Goal: Information Seeking & Learning: Learn about a topic

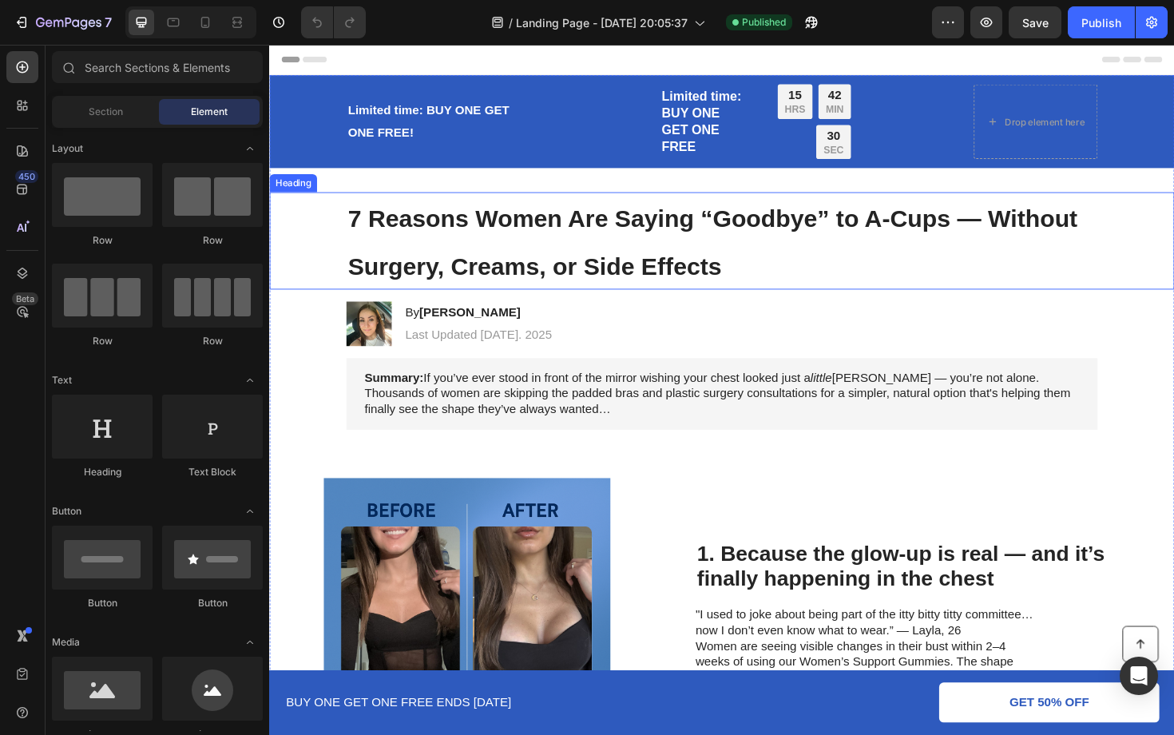
click at [682, 265] on span "7 Reasons Women Are Saying “Goodbye” to A-Cups — Without Surgery, Creams, or Si…" at bounding box center [738, 254] width 773 height 79
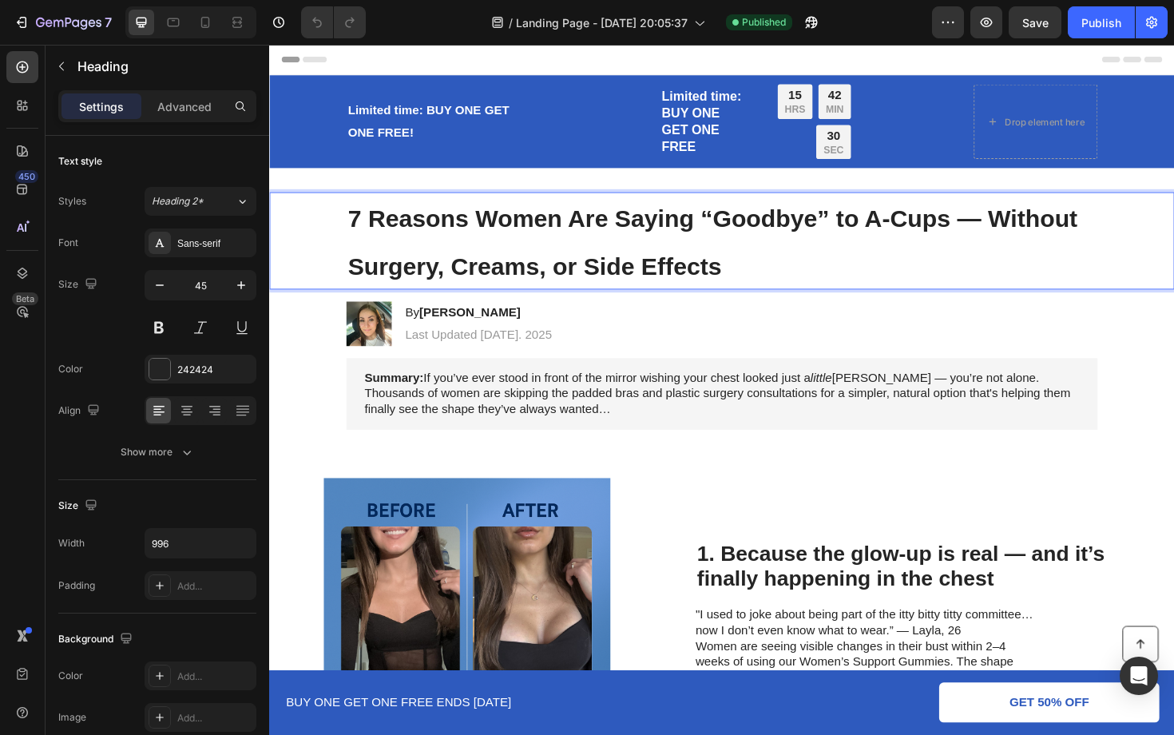
click at [749, 276] on p "7 Reasons Women Are Saying “Goodbye” to A-Cups — Without Surgery, Creams, or Si…" at bounding box center [748, 253] width 793 height 100
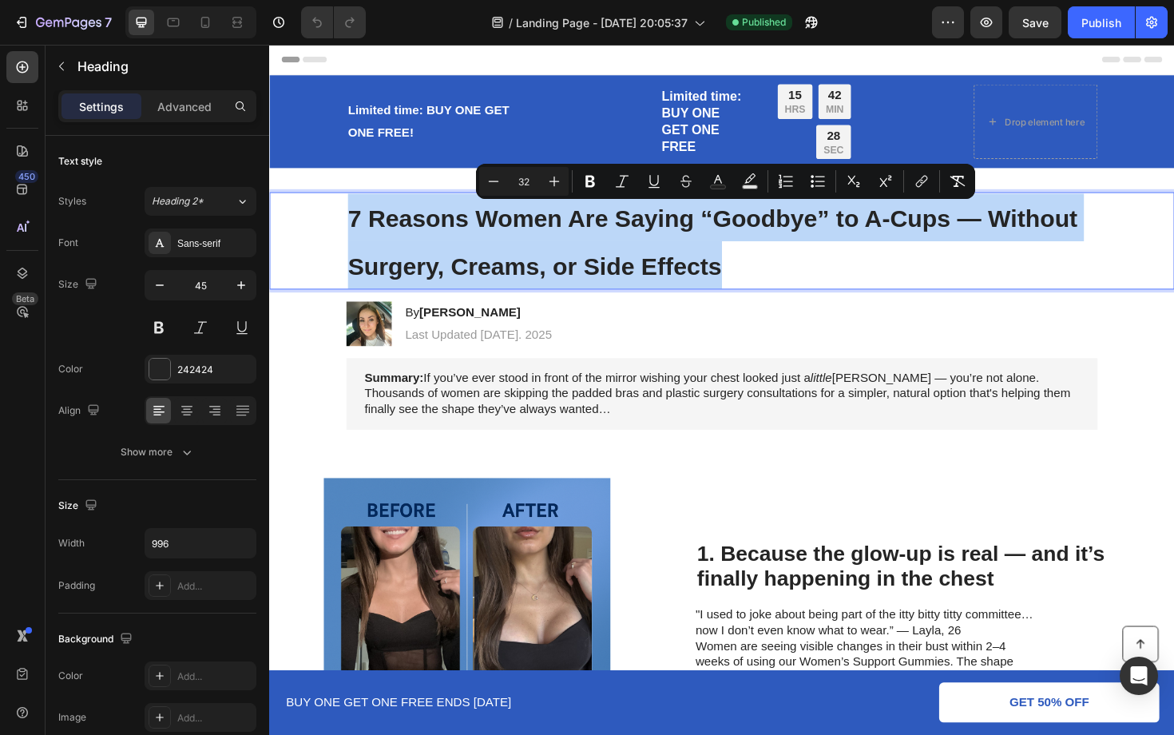
drag, startPoint x: 758, startPoint y: 282, endPoint x: 350, endPoint y: 235, distance: 411.0
click at [350, 235] on div "7 Reasons Women Are Saying “Goodbye” to A-Cups — Without Surgery, Creams, or Si…" at bounding box center [748, 252] width 927 height 103
copy span "7 Reasons Women Are Saying “Goodbye” to A-Cups — Without Surgery, Creams, or Si…"
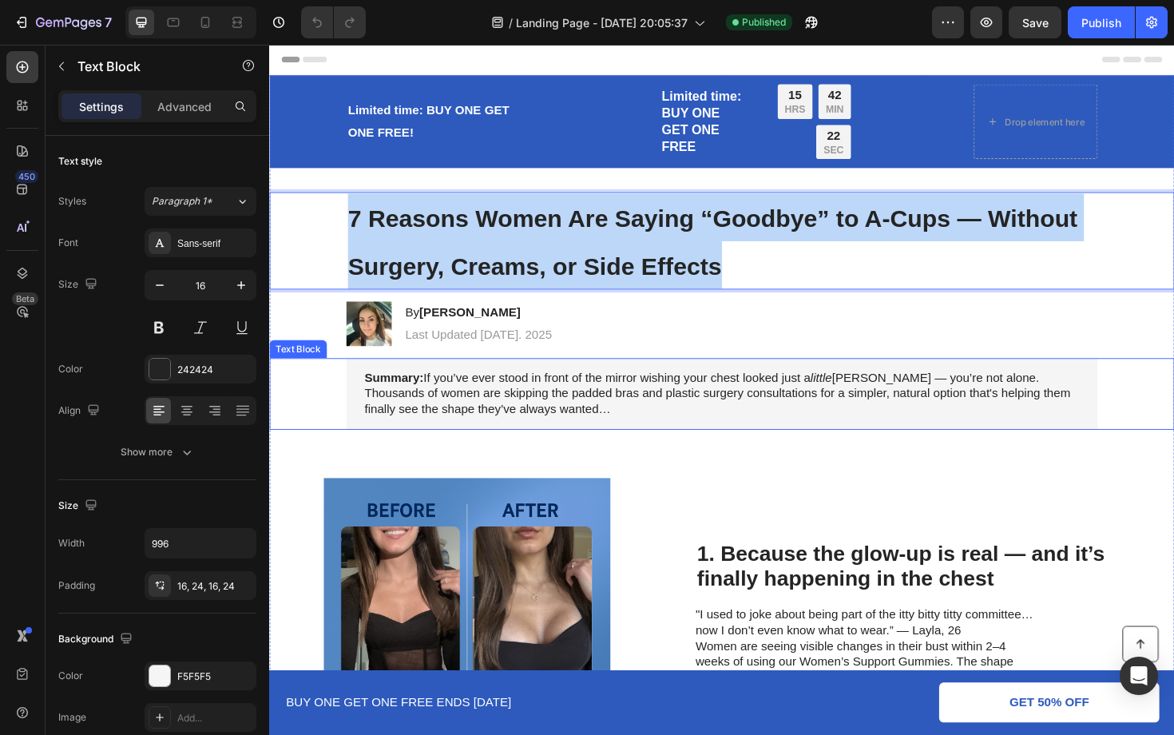
click at [546, 413] on p "Summary: If you’ve ever stood in front of the mirror wishing your chest looked …" at bounding box center [748, 415] width 757 height 50
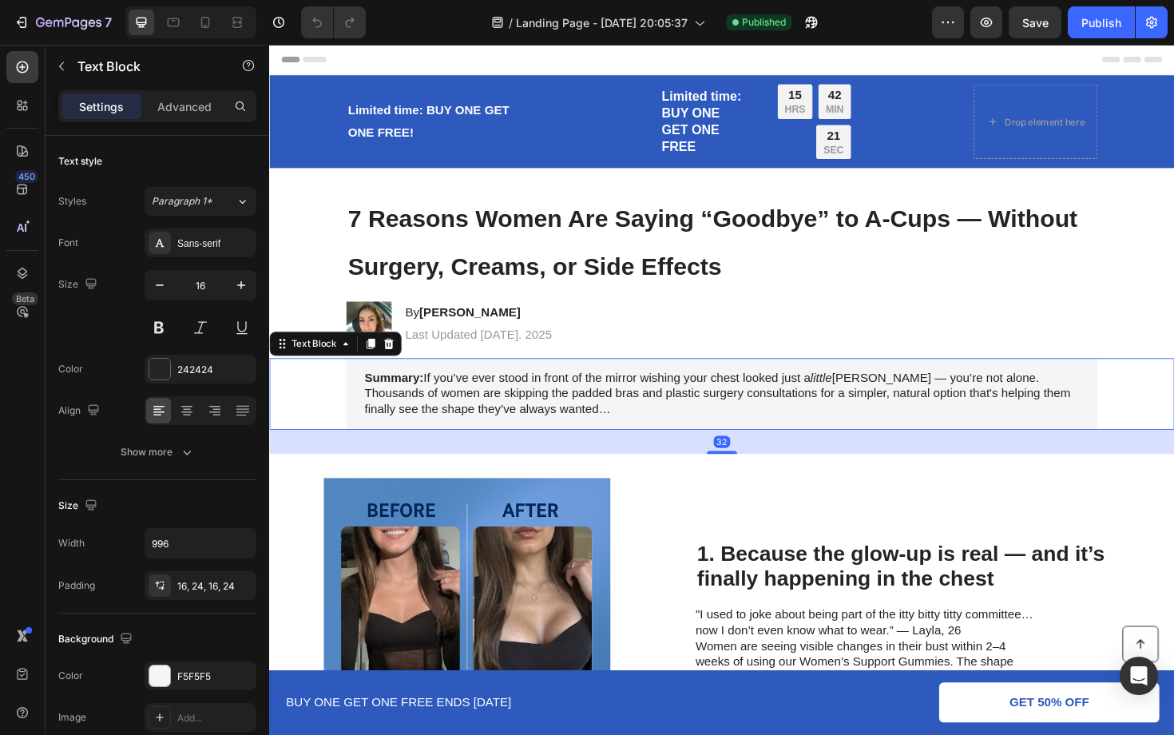
click at [546, 413] on p "Summary: If you’ve ever stood in front of the mirror wishing your chest looked …" at bounding box center [748, 415] width 757 height 50
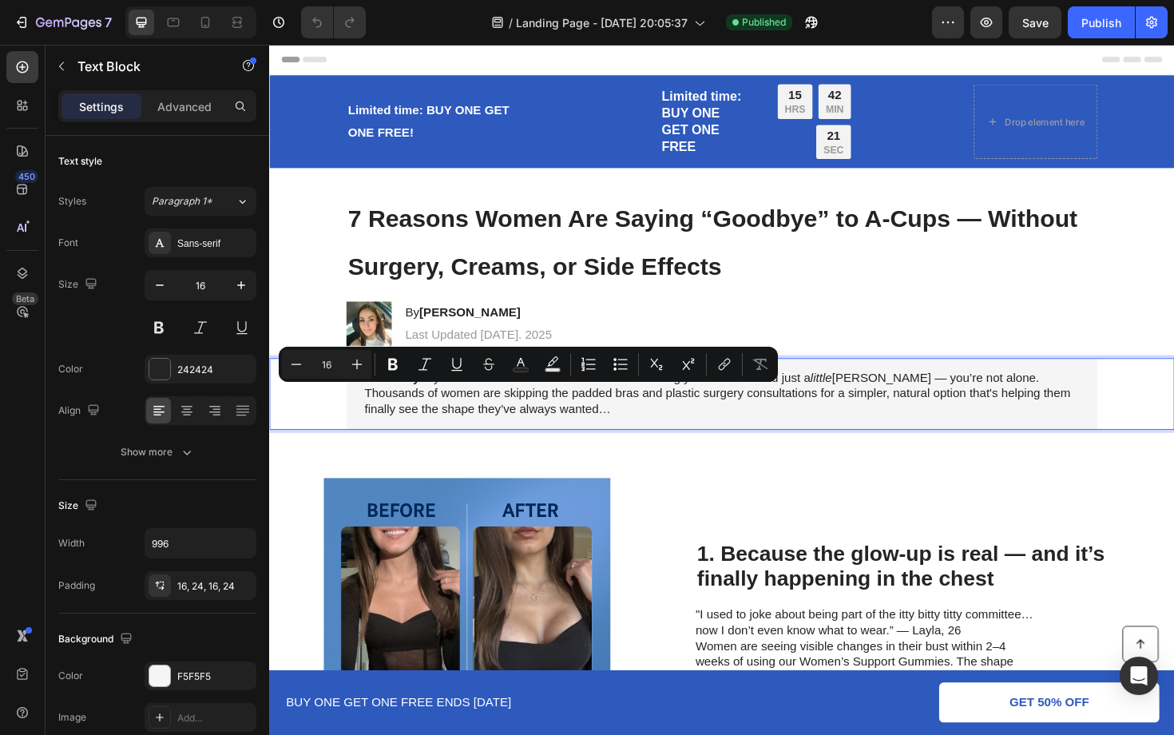
click at [554, 431] on p "Summary: If you’ve ever stood in front of the mirror wishing your chest looked …" at bounding box center [748, 415] width 757 height 50
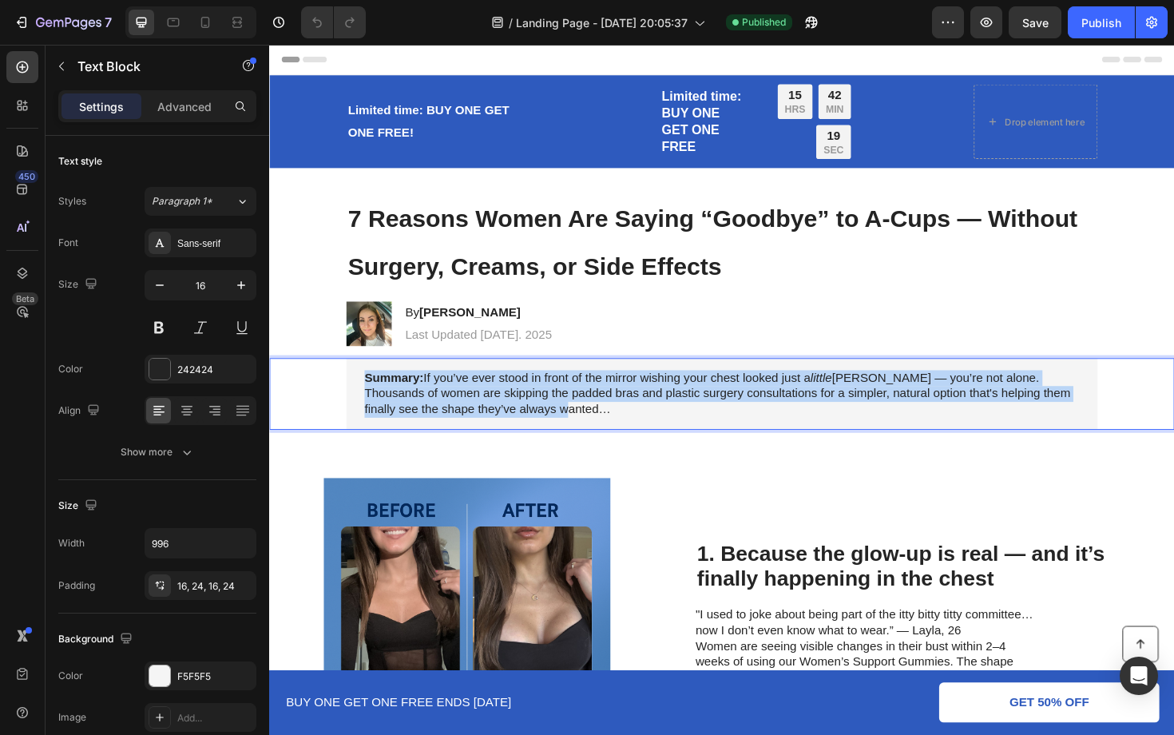
drag, startPoint x: 554, startPoint y: 431, endPoint x: 367, endPoint y: 394, distance: 191.5
click at [366, 393] on div "Summary: If you’ve ever stood in front of the mirror wishing your chest looked …" at bounding box center [749, 414] width 796 height 75
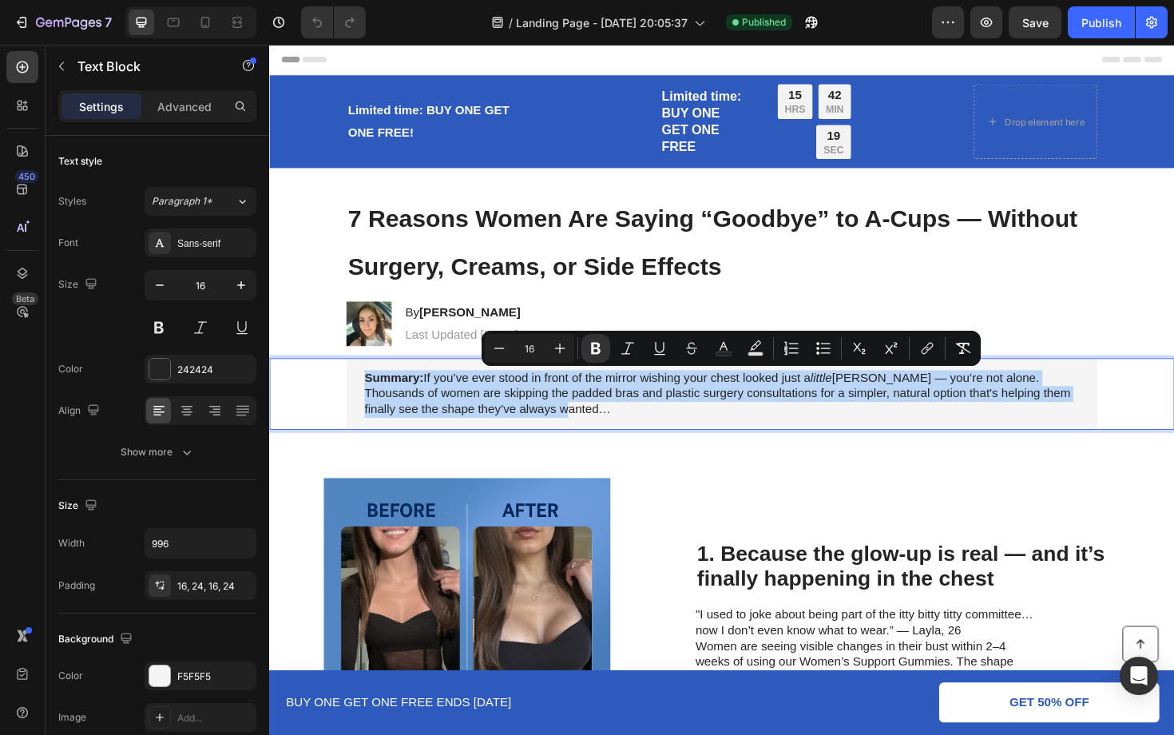
copy p "Summary: If you’ve ever stood in front of the mirror wishing your chest looked …"
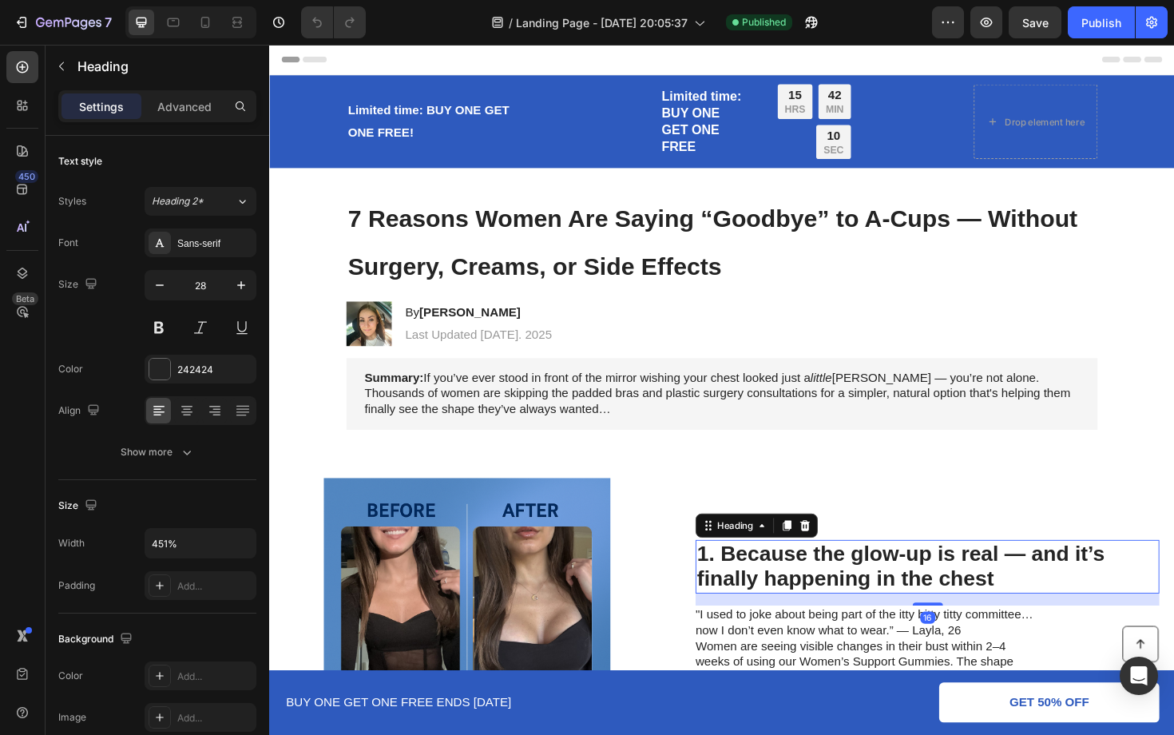
click at [817, 585] on h2 "1. Because the glow-up is real — and it’s finally happening in the chest" at bounding box center [966, 598] width 491 height 57
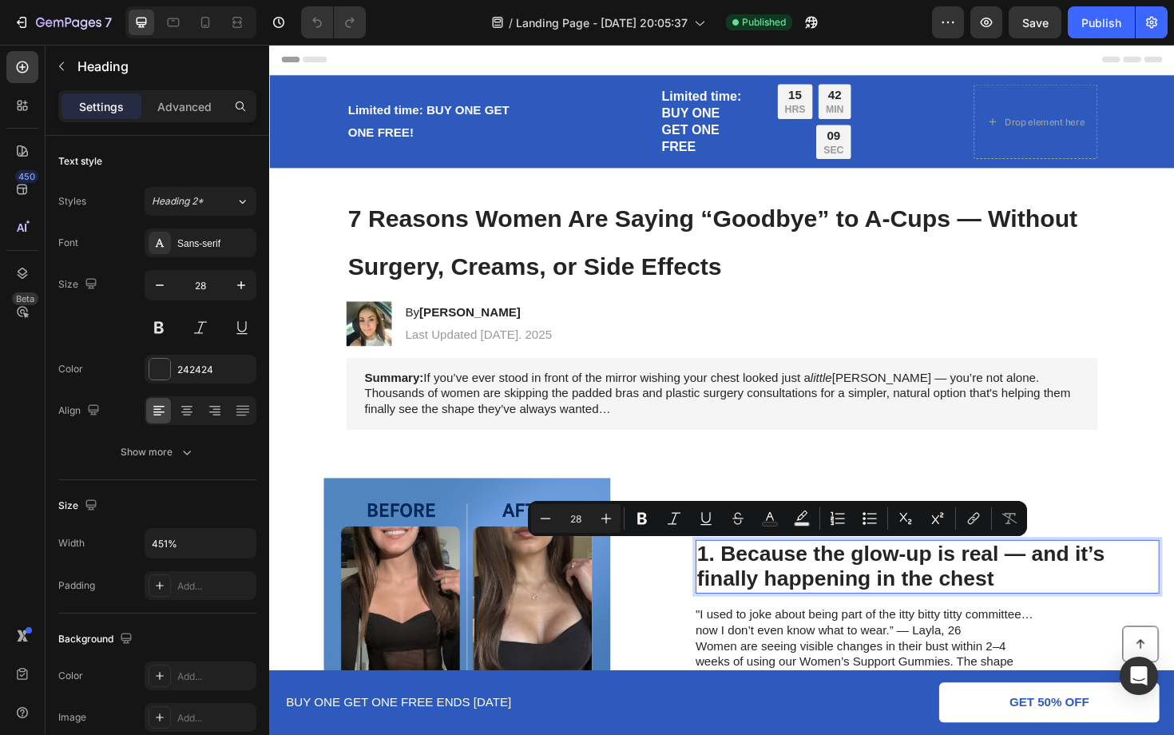
click at [990, 586] on p "1. Because the glow-up is real — and it’s finally happening in the chest" at bounding box center [966, 598] width 488 height 54
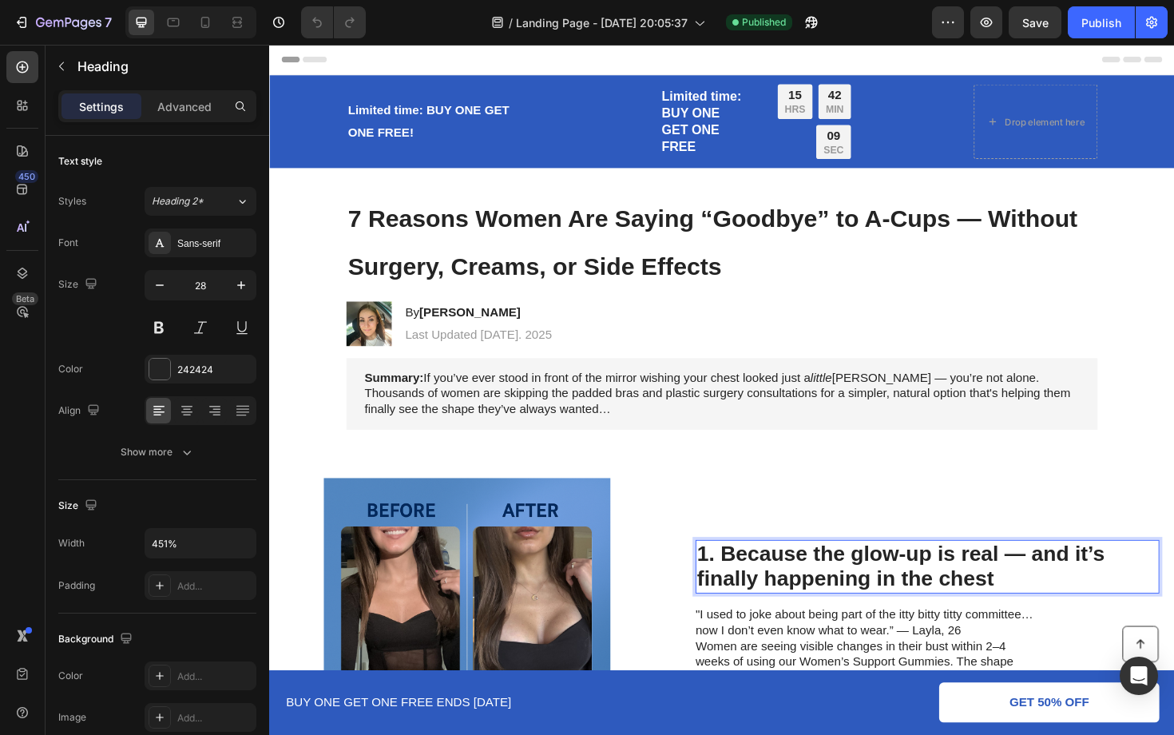
scroll to position [113, 0]
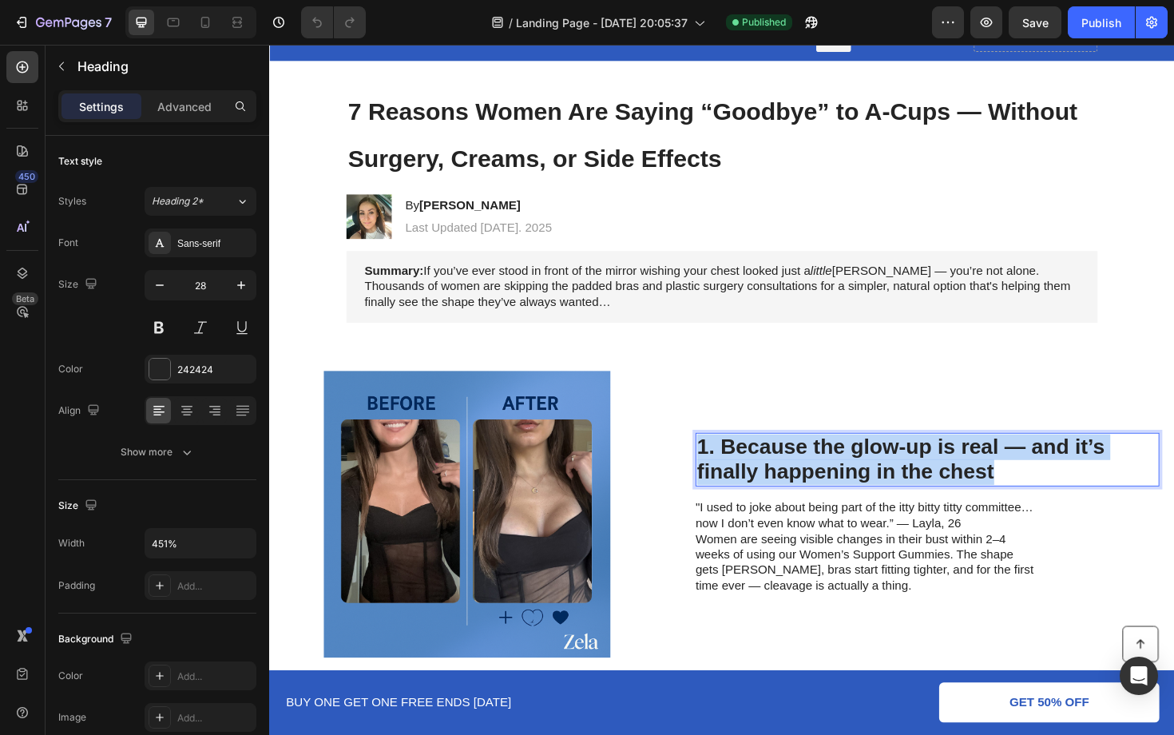
drag, startPoint x: 1041, startPoint y: 498, endPoint x: 728, endPoint y: 476, distance: 313.9
click at [728, 476] on p "1. Because the glow-up is real — and it’s finally happening in the chest" at bounding box center [966, 485] width 488 height 54
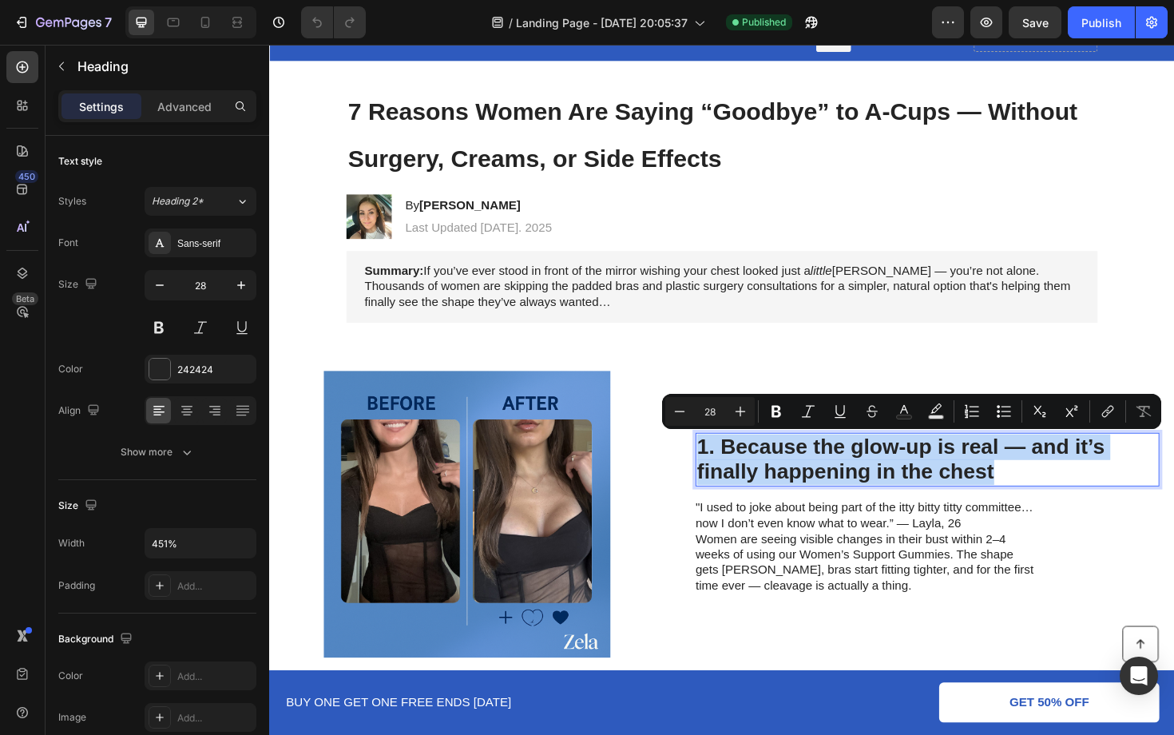
copy p "1. Because the glow-up is real — and it’s finally happening in the chest"
click at [852, 574] on p "Women are seeing visible changes in their bust within 2–4 weeks of using our Wo…" at bounding box center [900, 594] width 359 height 66
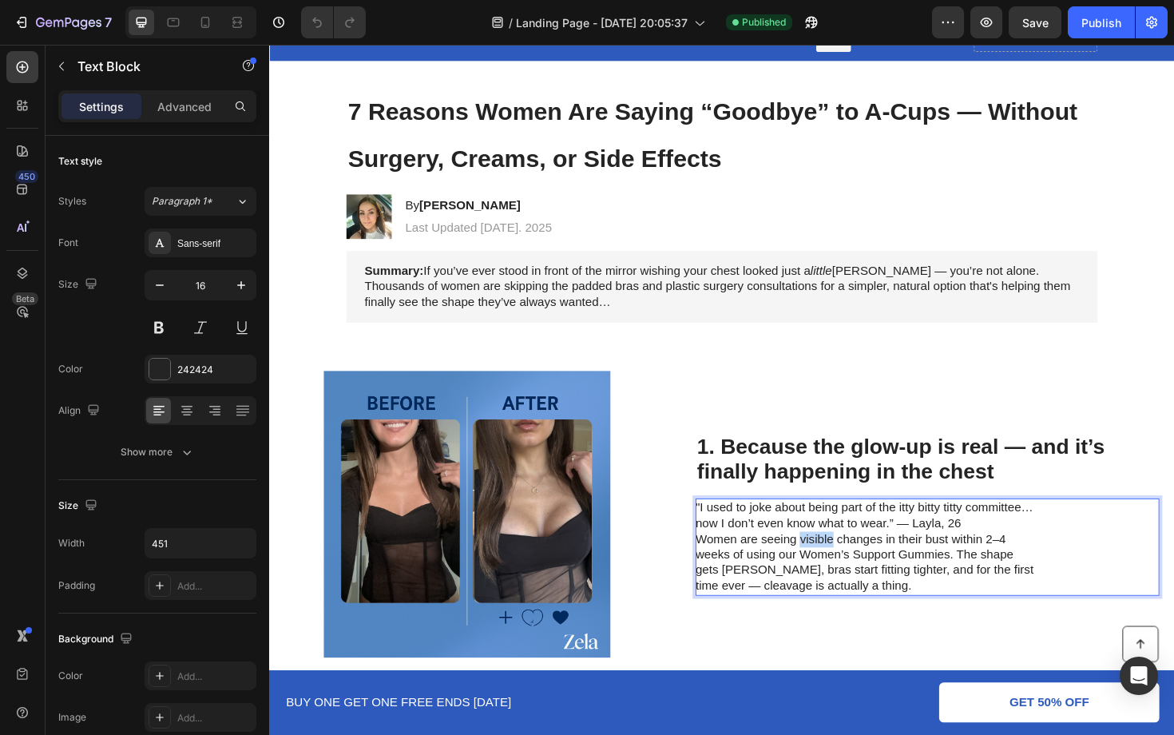
click at [852, 574] on p "Women are seeing visible changes in their bust within 2–4 weeks of using our Wo…" at bounding box center [900, 594] width 359 height 66
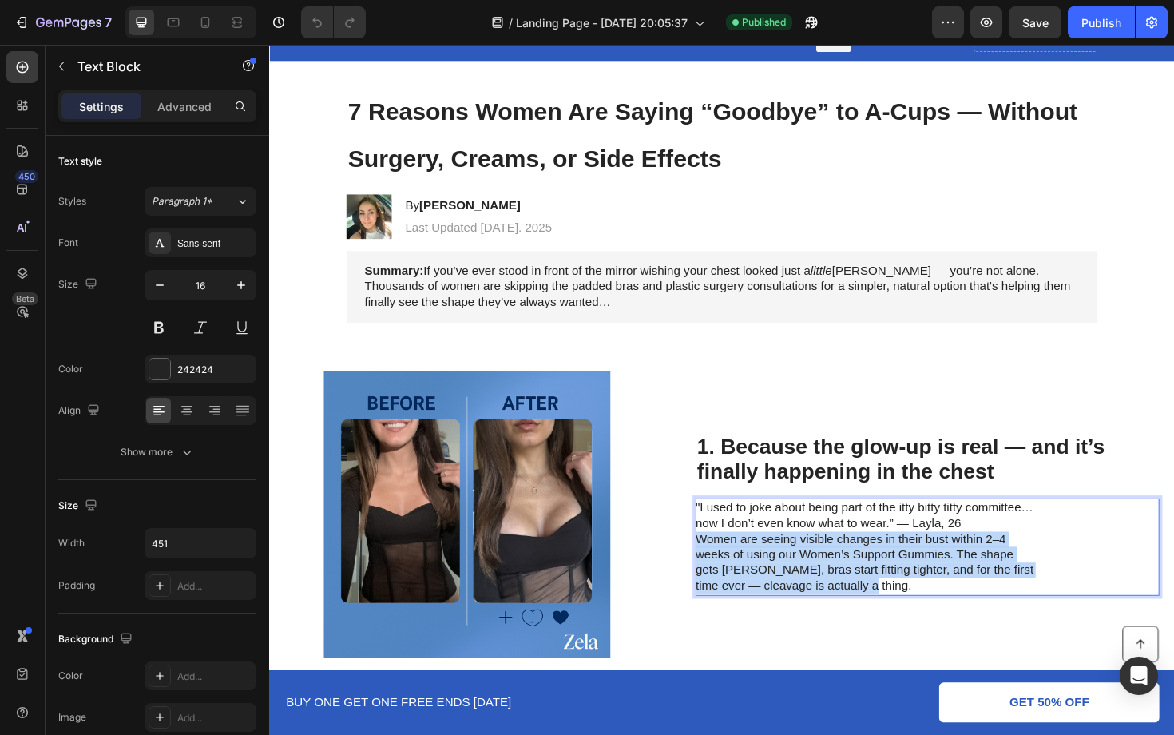
click at [852, 574] on p "Women are seeing visible changes in their bust within 2–4 weeks of using our Wo…" at bounding box center [900, 594] width 359 height 66
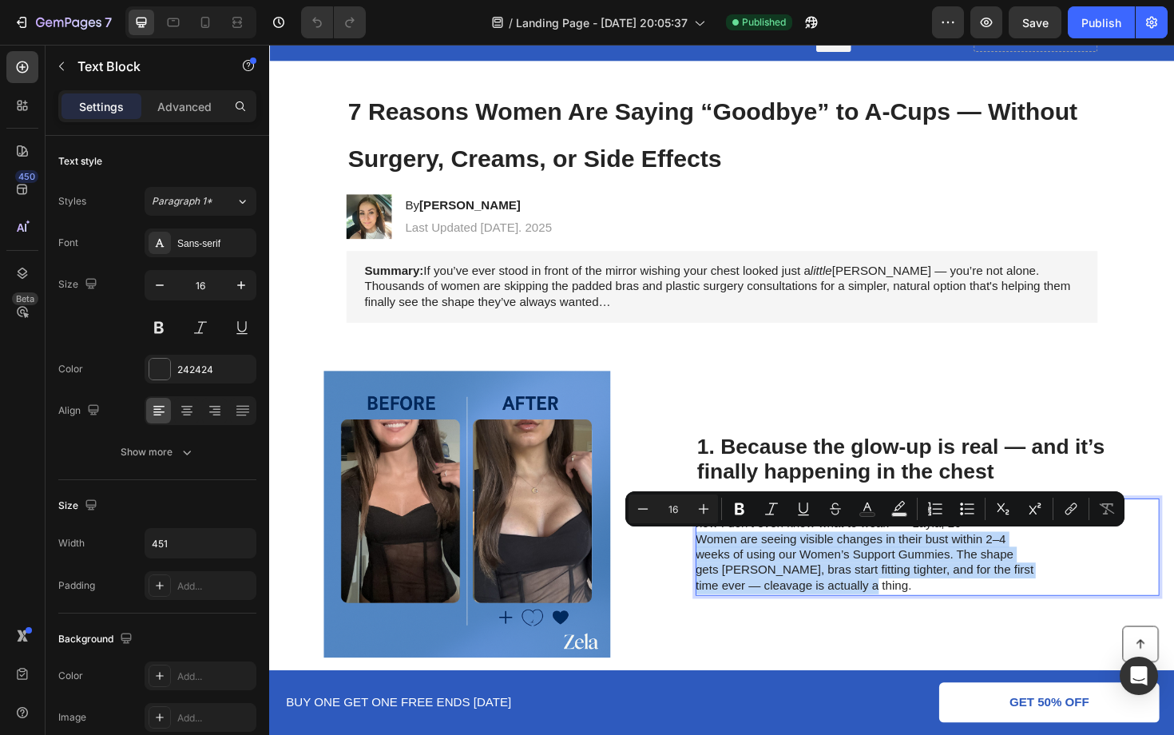
click at [880, 590] on p "Women are seeing visible changes in their bust within 2–4 weeks of using our Wo…" at bounding box center [900, 594] width 359 height 66
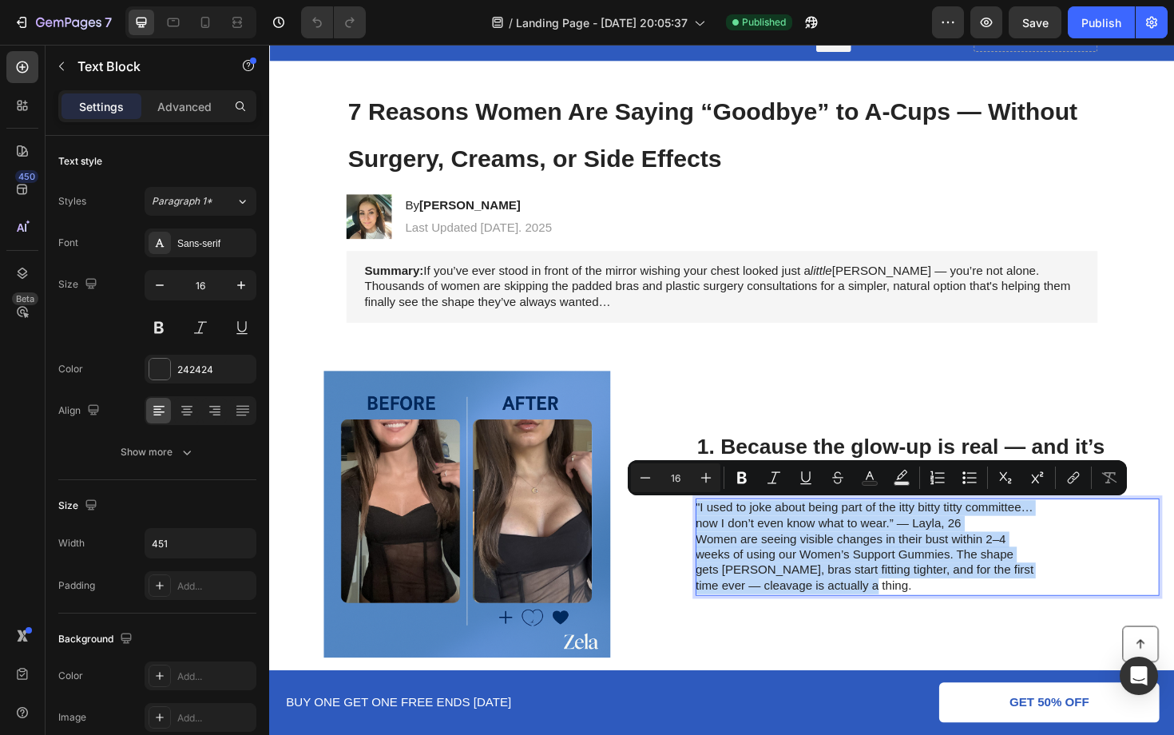
drag, startPoint x: 886, startPoint y: 618, endPoint x: 720, endPoint y: 543, distance: 182.4
click at [721, 543] on div ""I used to joke about being part of the itty bitty titty committee… now I don’t…" at bounding box center [901, 577] width 360 height 103
copy div ""I used to joke about being part of the itty bitty titty committee… now I don’t…"
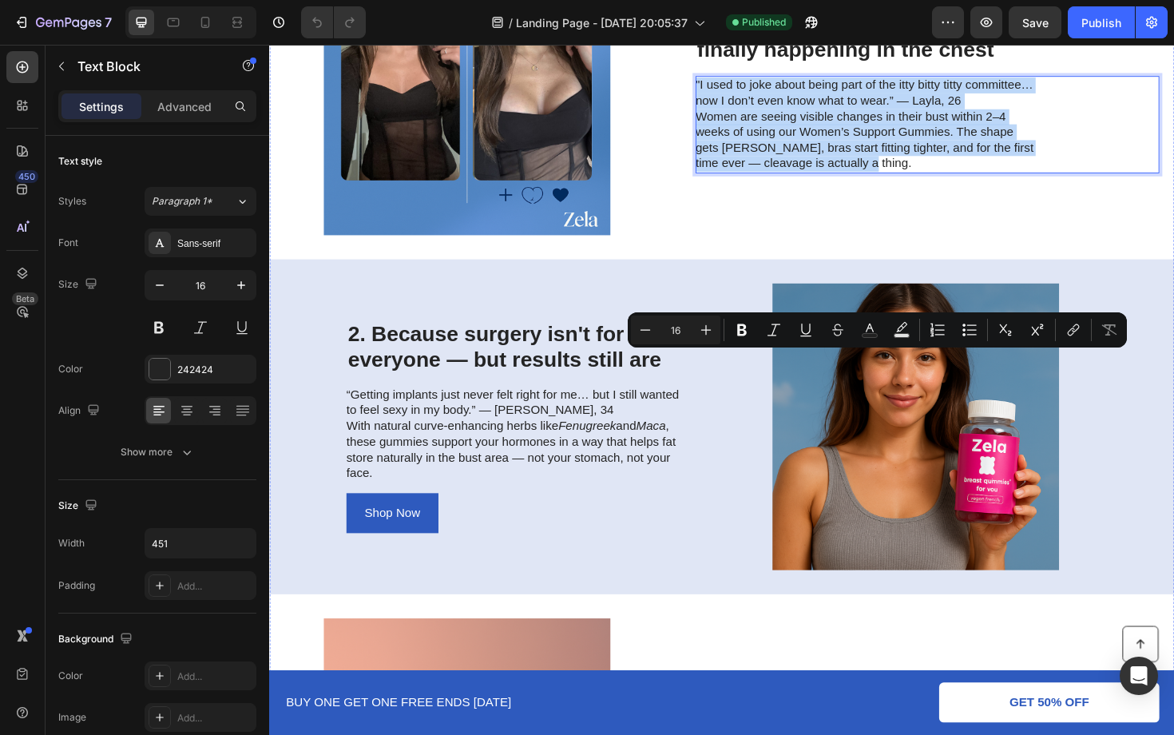
scroll to position [598, 0]
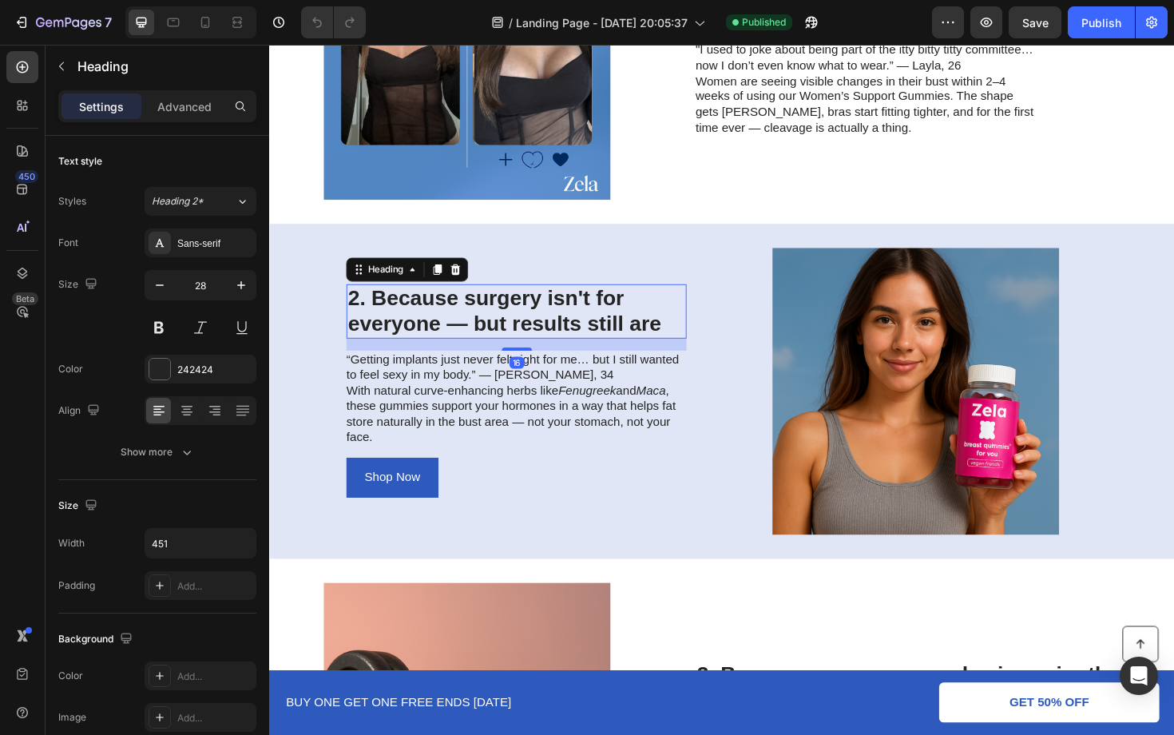
click at [572, 343] on h2 "2. Because surgery isn't for everyone — but results still are" at bounding box center [531, 327] width 360 height 57
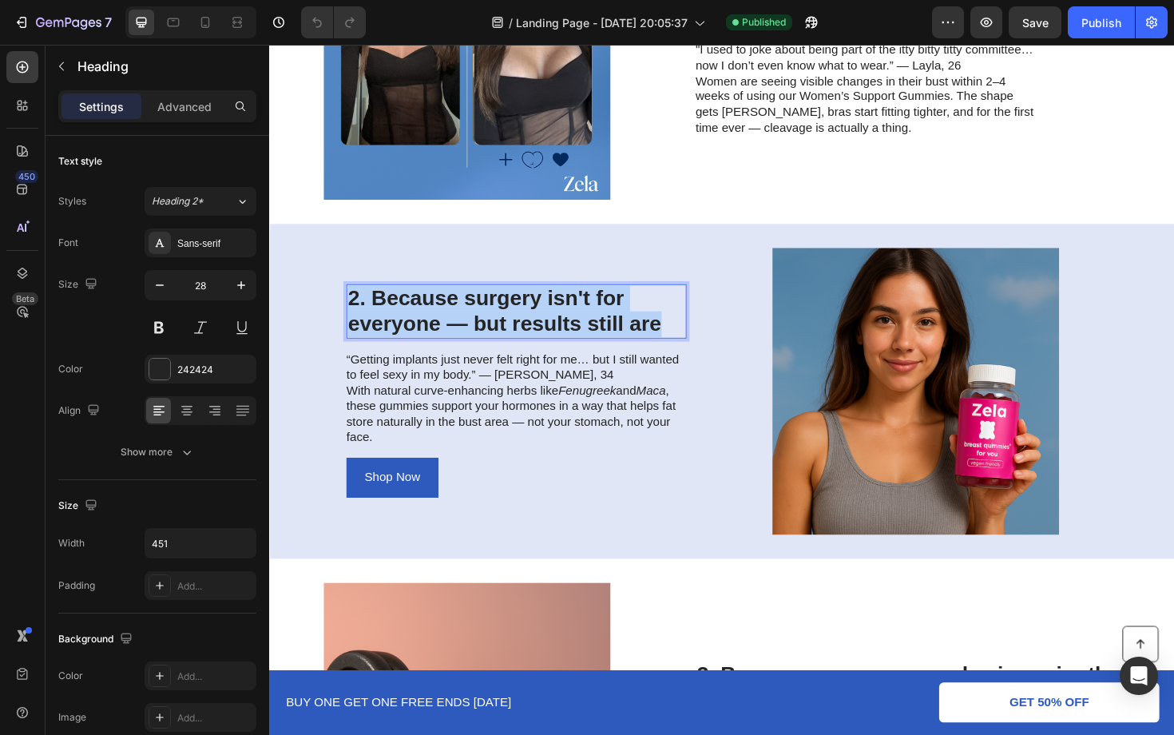
click at [572, 343] on p "2. Because surgery isn't for everyone — but results still are" at bounding box center [530, 327] width 357 height 54
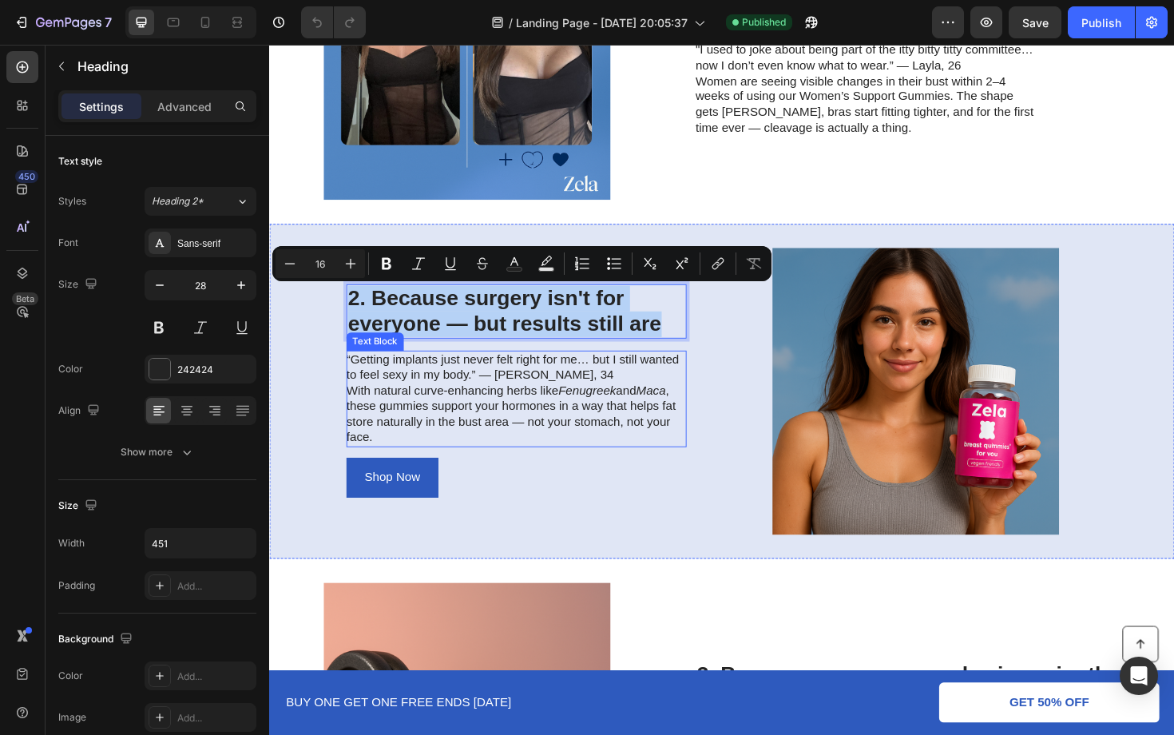
click at [506, 414] on p "With natural curve-enhancing herbs like Fenugreek and Maca , these gummies supp…" at bounding box center [530, 436] width 359 height 66
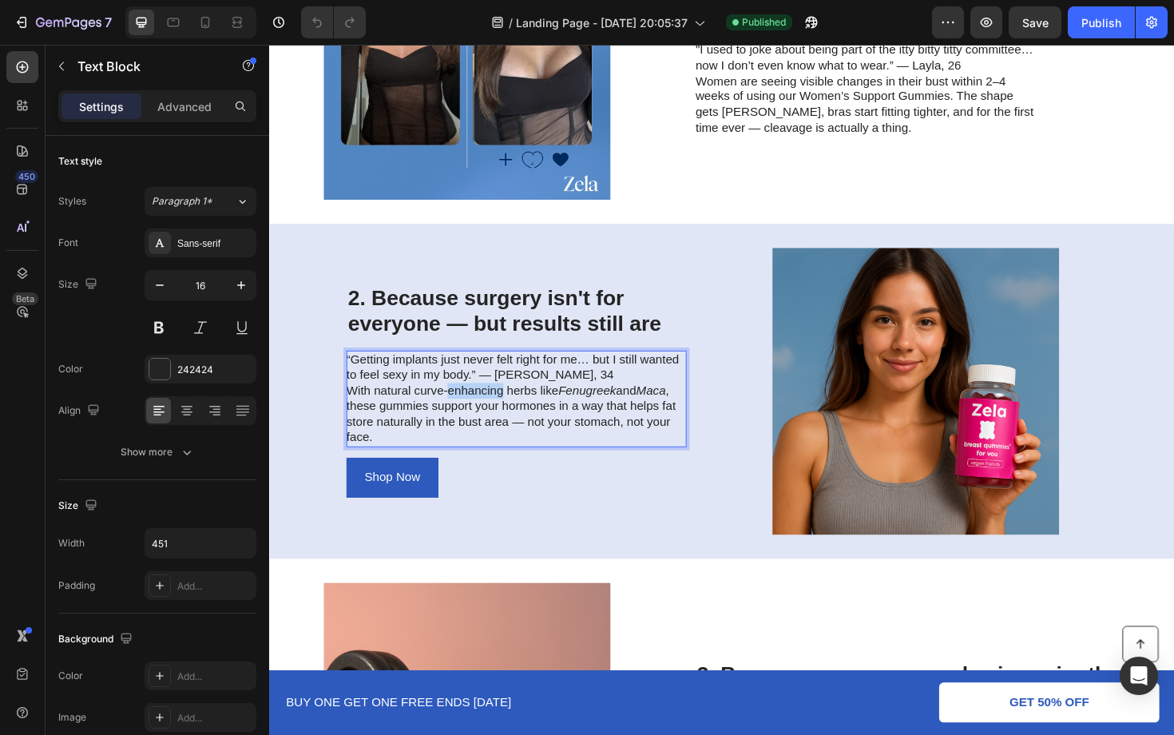
click at [506, 414] on p "With natural curve-enhancing herbs like Fenugreek and Maca , these gummies supp…" at bounding box center [530, 436] width 359 height 66
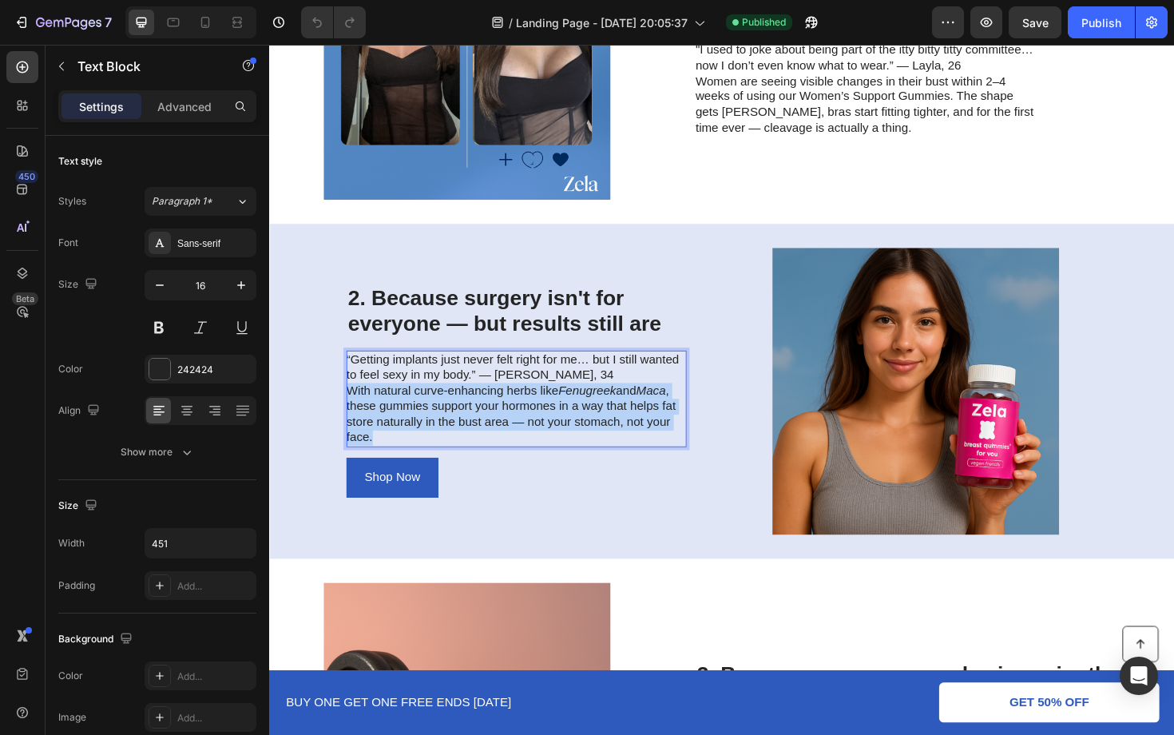
click at [506, 414] on p "With natural curve-enhancing herbs like Fenugreek and Maca , these gummies supp…" at bounding box center [530, 436] width 359 height 66
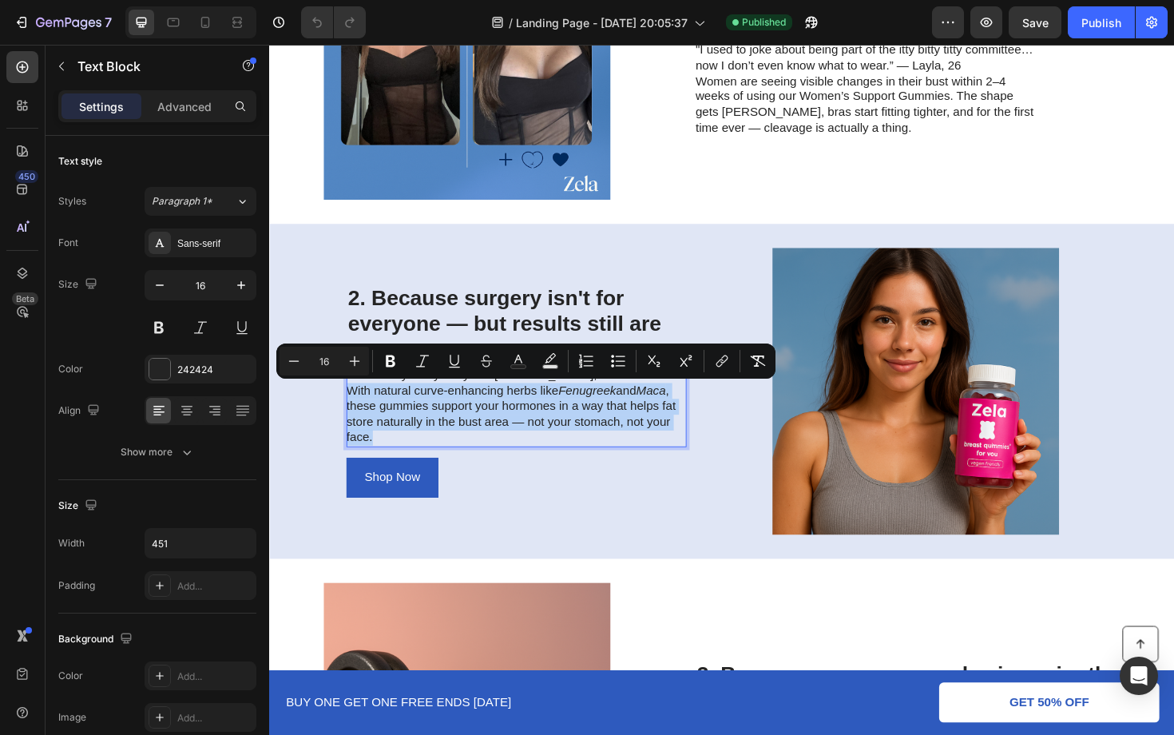
click at [453, 433] on p "With natural curve-enhancing herbs like Fenugreek and Maca , these gummies supp…" at bounding box center [530, 436] width 359 height 66
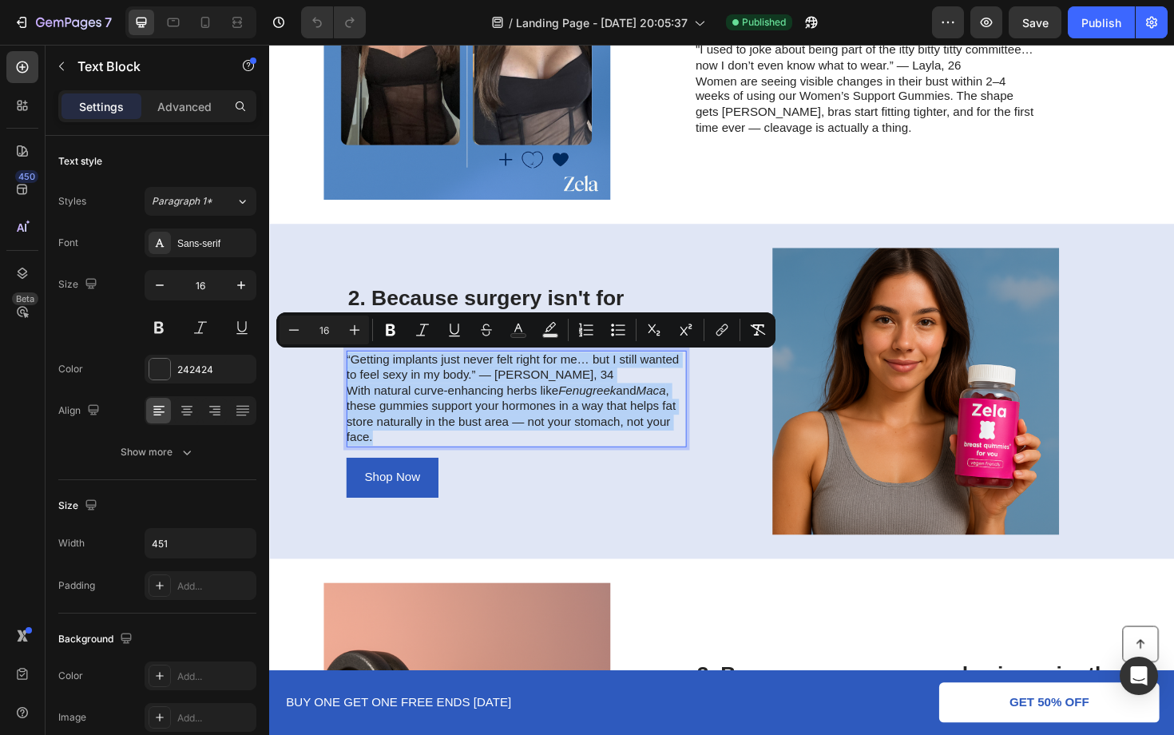
drag, startPoint x: 391, startPoint y: 461, endPoint x: 352, endPoint y: 382, distance: 88.3
click at [352, 382] on div "“Getting implants just never felt right for me… but I still wanted to feel sexy…" at bounding box center [531, 420] width 360 height 103
copy div "“Getting implants just never felt right for me… but I still wanted to feel sexy…"
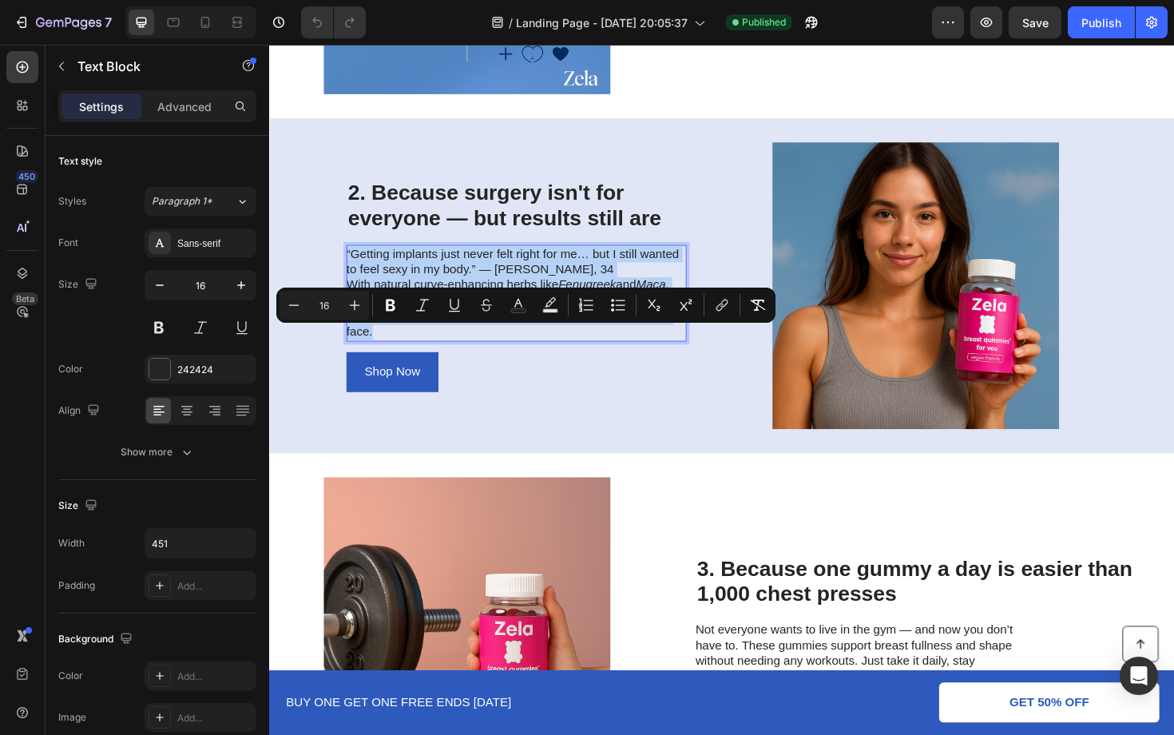
scroll to position [955, 0]
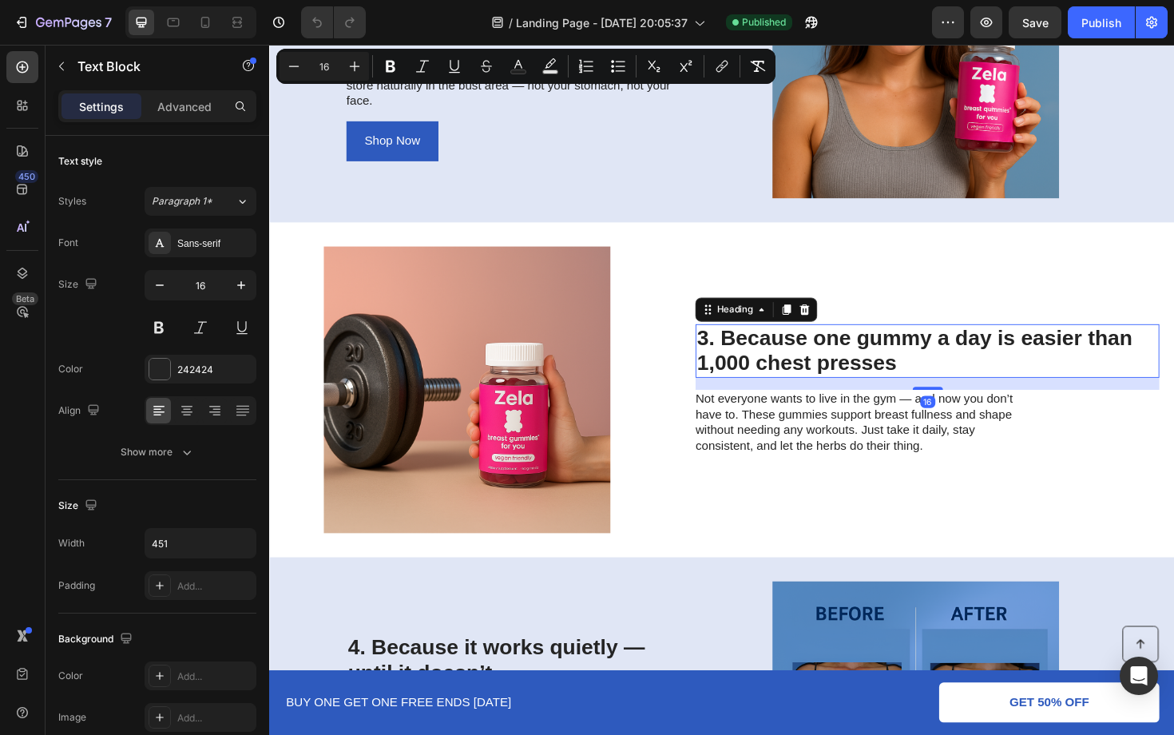
click at [837, 377] on h2 "3. Because one gummy a day is easier than 1,000 chest presses" at bounding box center [966, 369] width 491 height 57
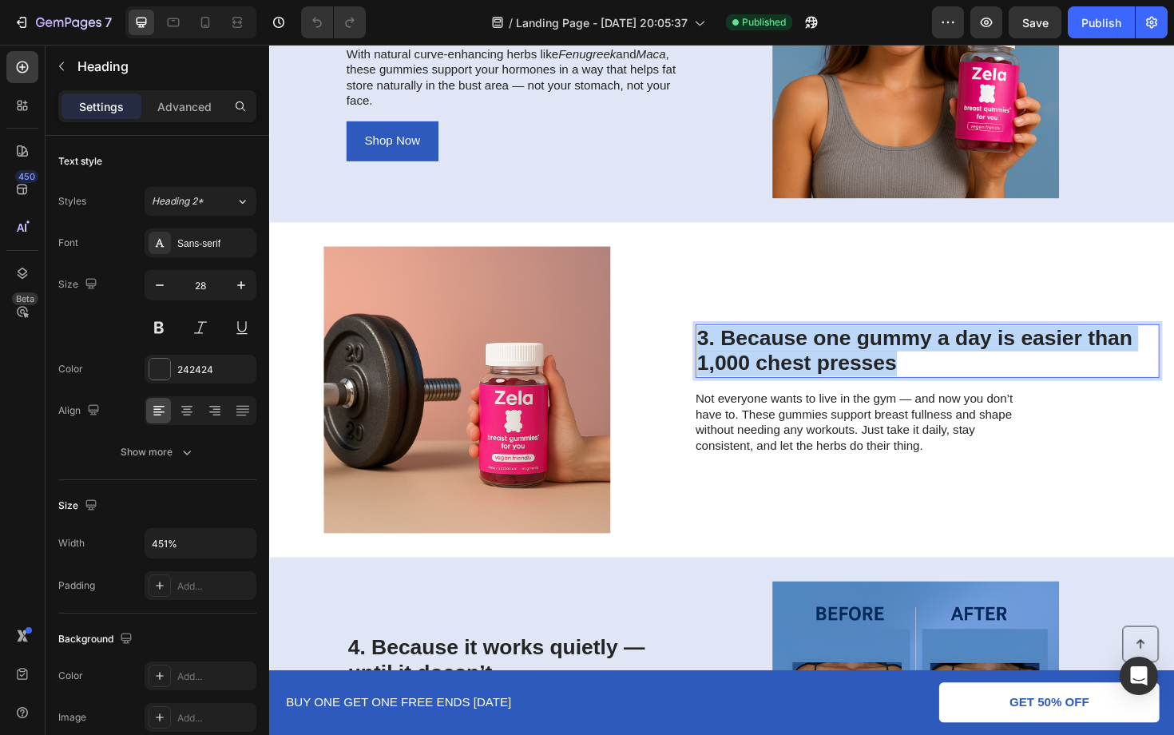
click at [837, 377] on p "3. Because one gummy a day is easier than 1,000 chest presses" at bounding box center [966, 370] width 488 height 54
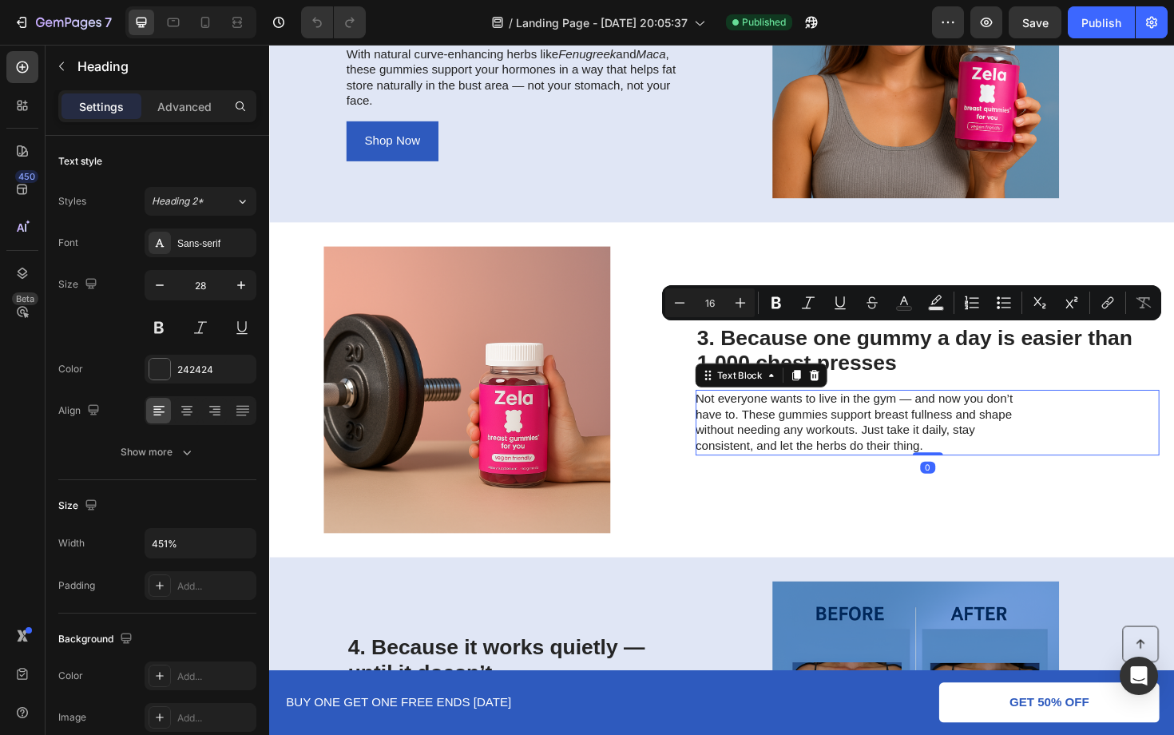
click at [868, 461] on p "Not everyone wants to live in the gym — and now you don’t have to. These gummie…" at bounding box center [900, 445] width 359 height 66
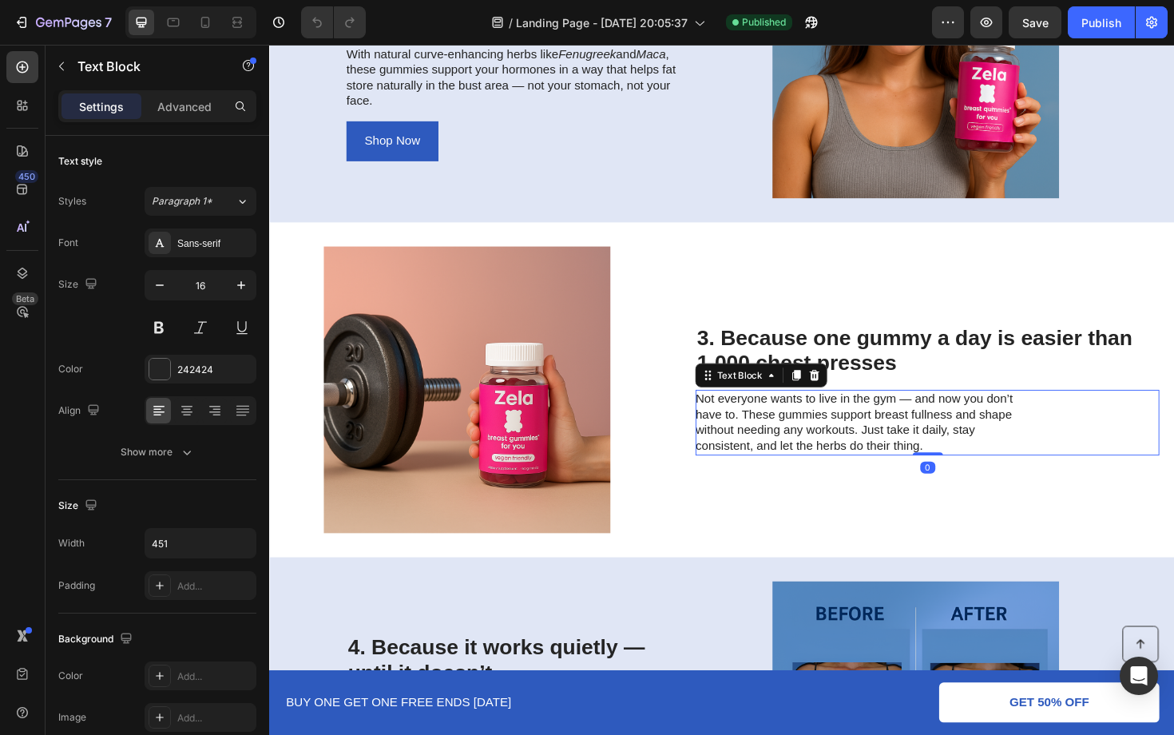
click at [972, 460] on p "Not everyone wants to live in the gym — and now you don’t have to. These gummie…" at bounding box center [900, 445] width 359 height 66
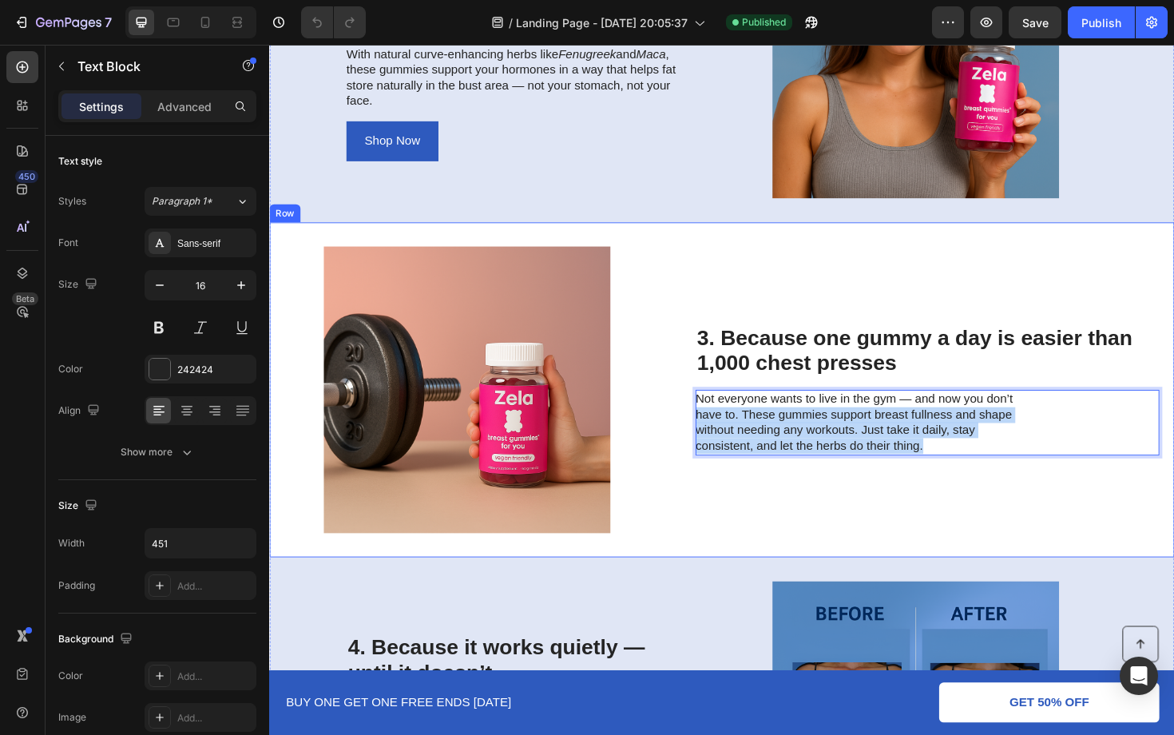
drag, startPoint x: 966, startPoint y: 467, endPoint x: 721, endPoint y: 429, distance: 248.3
click at [721, 429] on p "Not everyone wants to live in the gym — and now you don’t have to. These gummie…" at bounding box center [900, 445] width 359 height 66
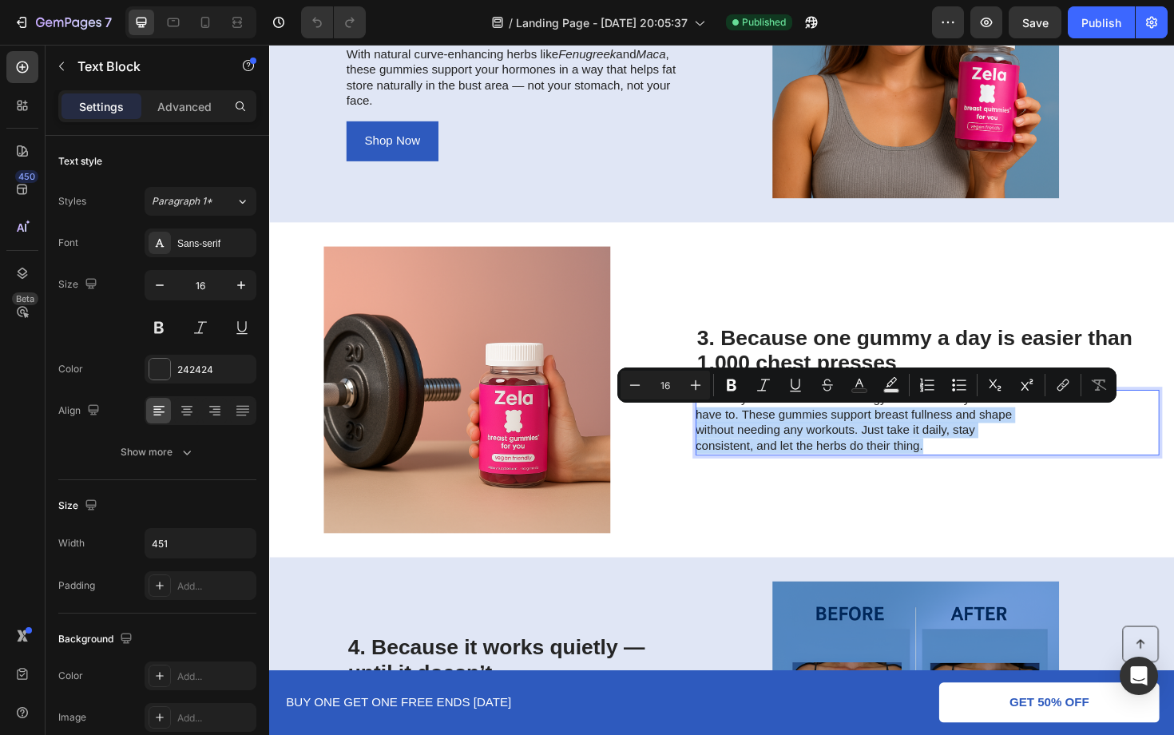
copy p "have to. These gummies support breast fullness and shape without needing any wo…"
click at [965, 459] on p "Not everyone wants to live in the gym — and now you don’t have to. These gummie…" at bounding box center [900, 445] width 359 height 66
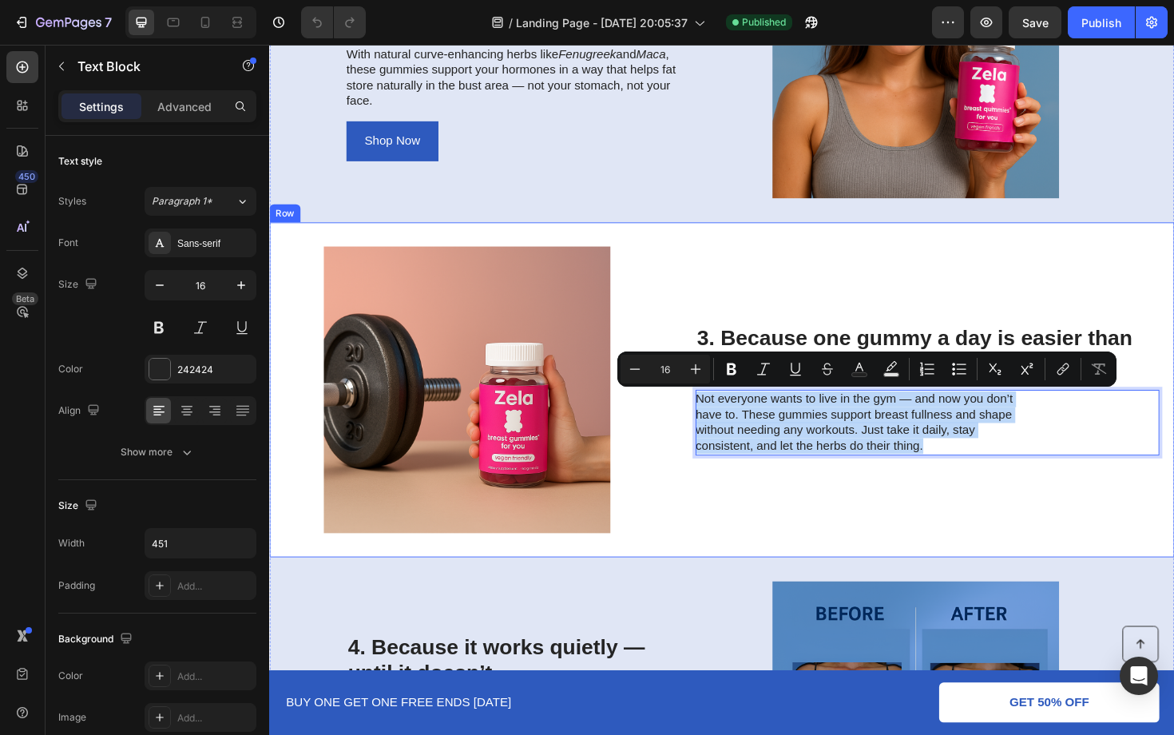
drag, startPoint x: 967, startPoint y: 471, endPoint x: 719, endPoint y: 427, distance: 251.7
click at [719, 426] on div "Image 3. Because one gummy a day is easier than 1,000 chest presses Heading Not…" at bounding box center [748, 410] width 959 height 355
copy p "Not everyone wants to live in the gym — and now you don’t have to. These gummie…"
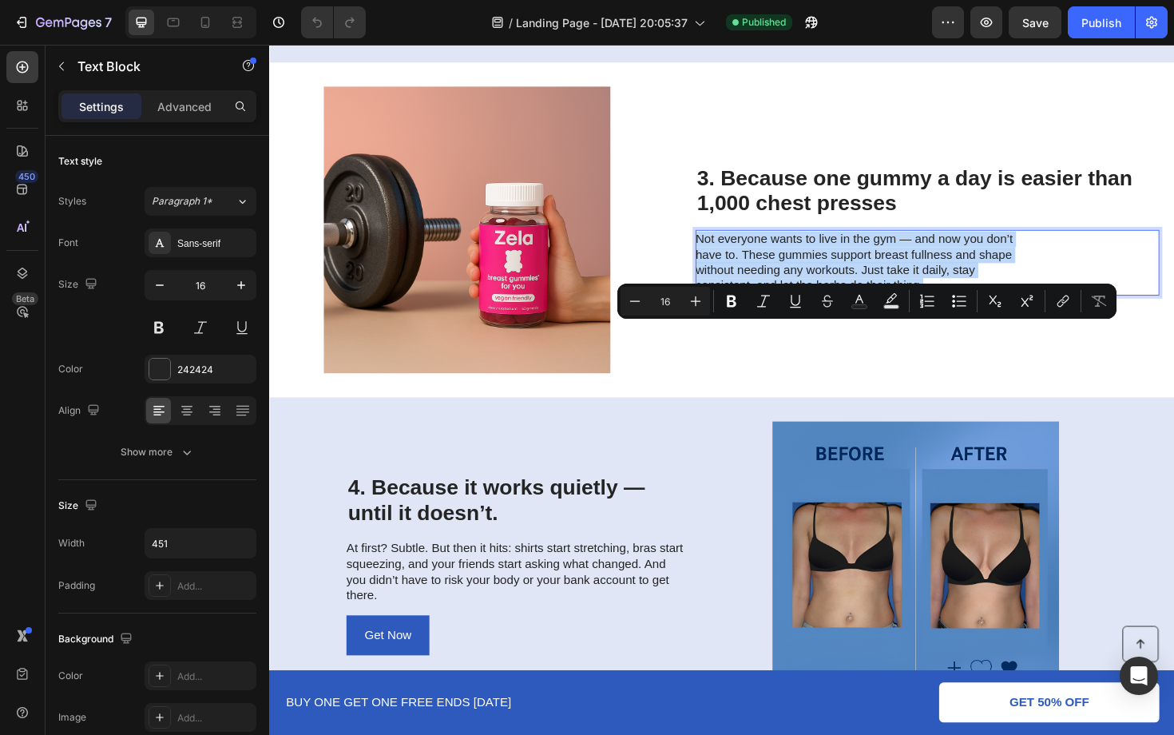
scroll to position [1181, 0]
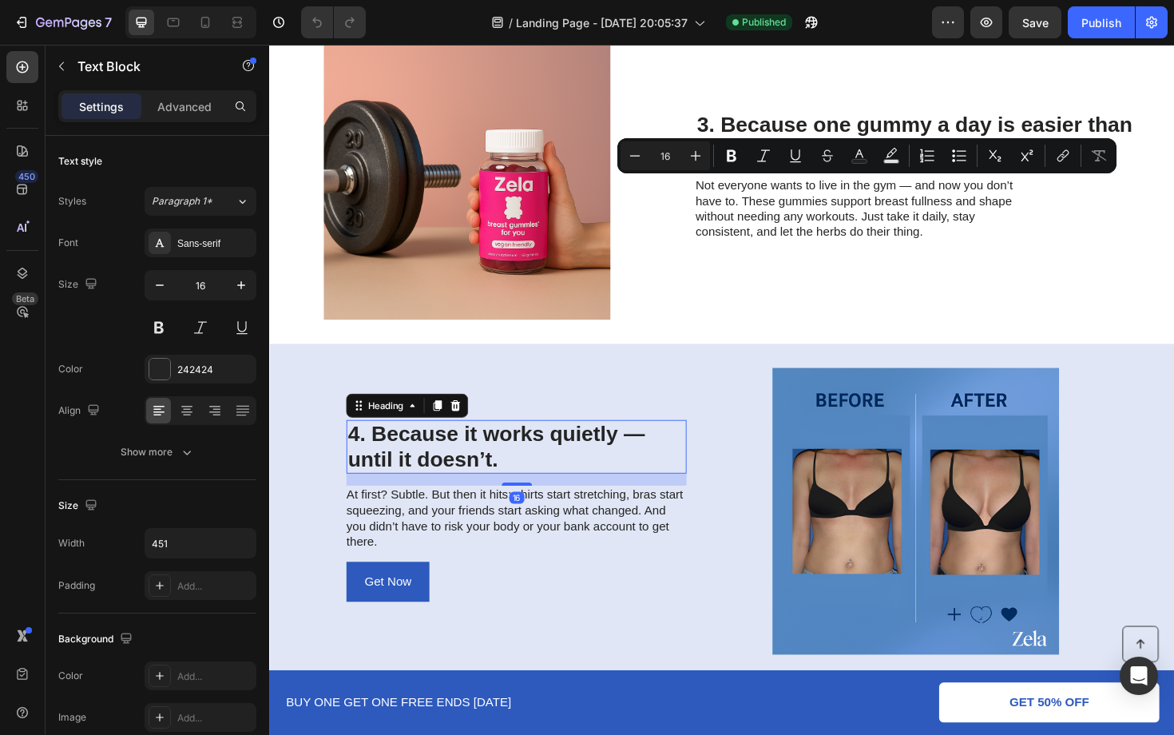
click at [535, 469] on h2 "4. Because it works quietly — until it doesn’t." at bounding box center [531, 471] width 360 height 57
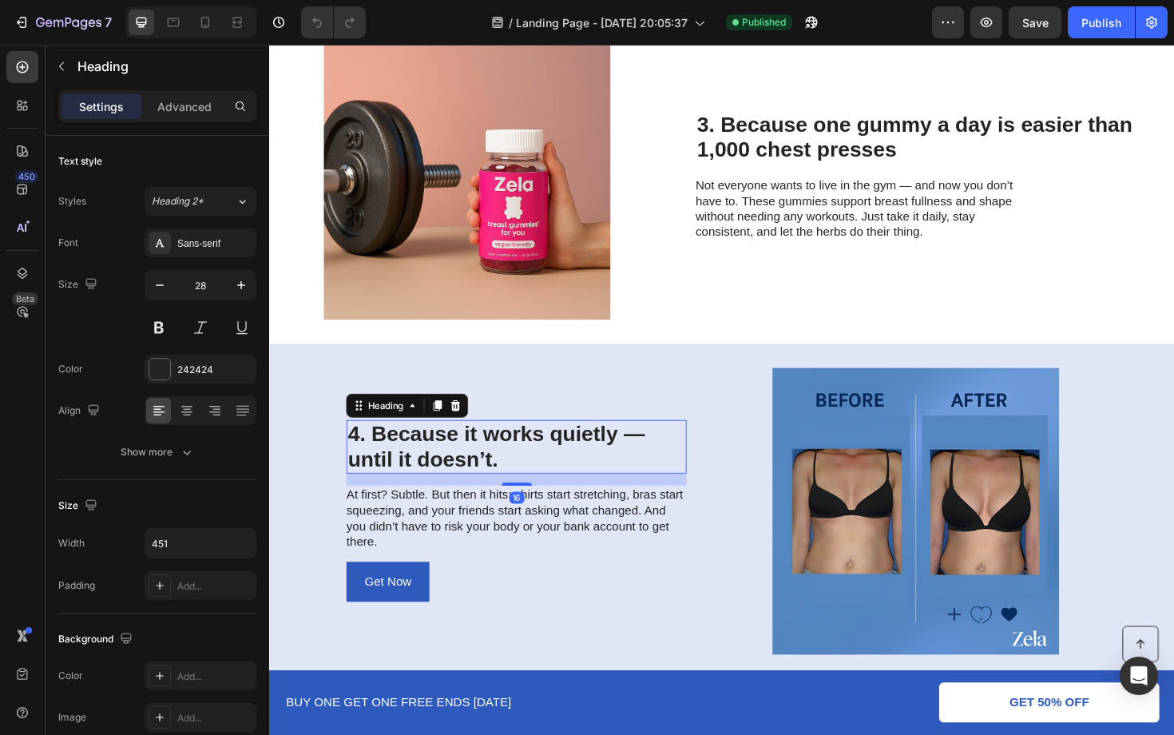
click at [535, 469] on h2 "4. Because it works quietly — until it doesn’t." at bounding box center [531, 471] width 360 height 57
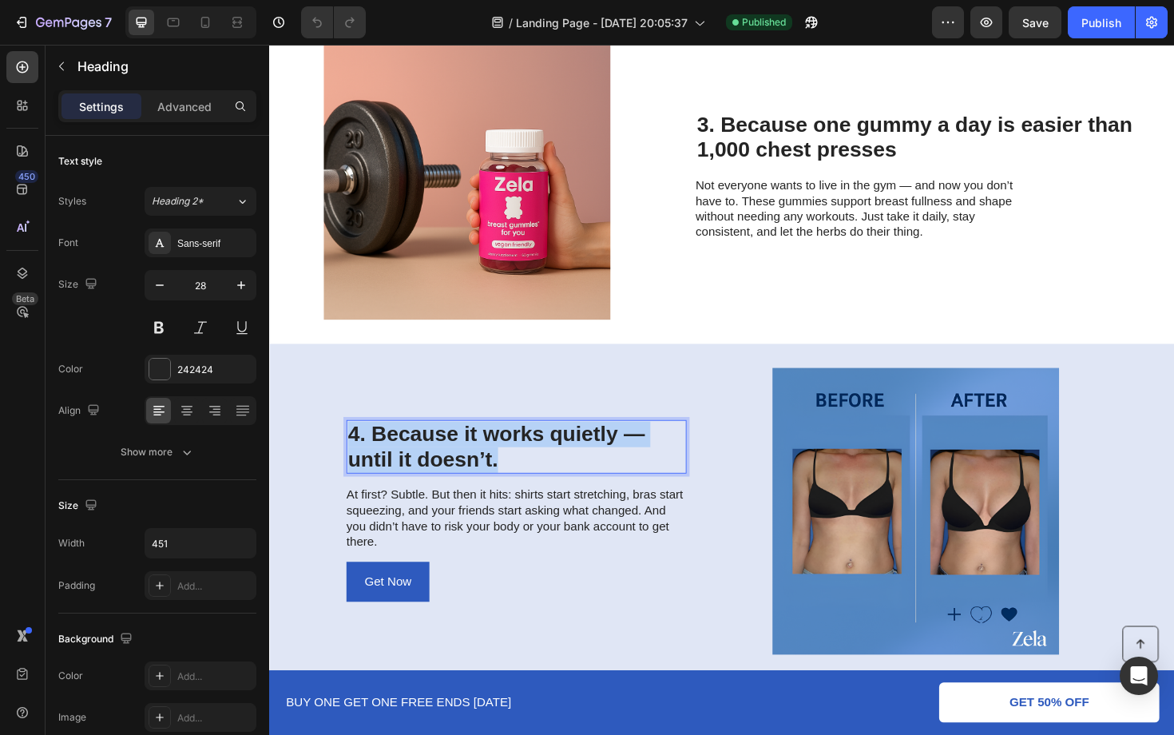
click at [535, 469] on p "4. Because it works quietly — until it doesn’t." at bounding box center [530, 471] width 357 height 54
click at [447, 539] on p "At first? Subtle. But then it hits: shirts start stretching, bras start squeezi…" at bounding box center [530, 547] width 359 height 66
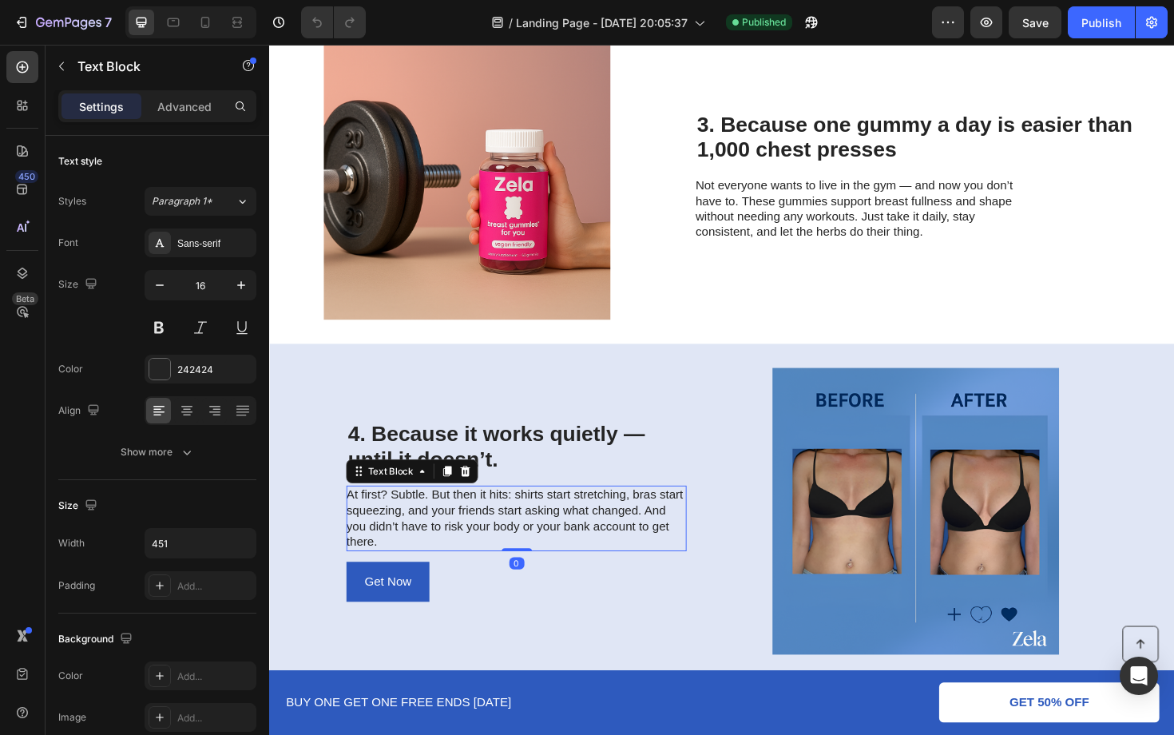
click at [447, 539] on p "At first? Subtle. But then it hits: shirts start stretching, bras start squeezi…" at bounding box center [530, 547] width 359 height 66
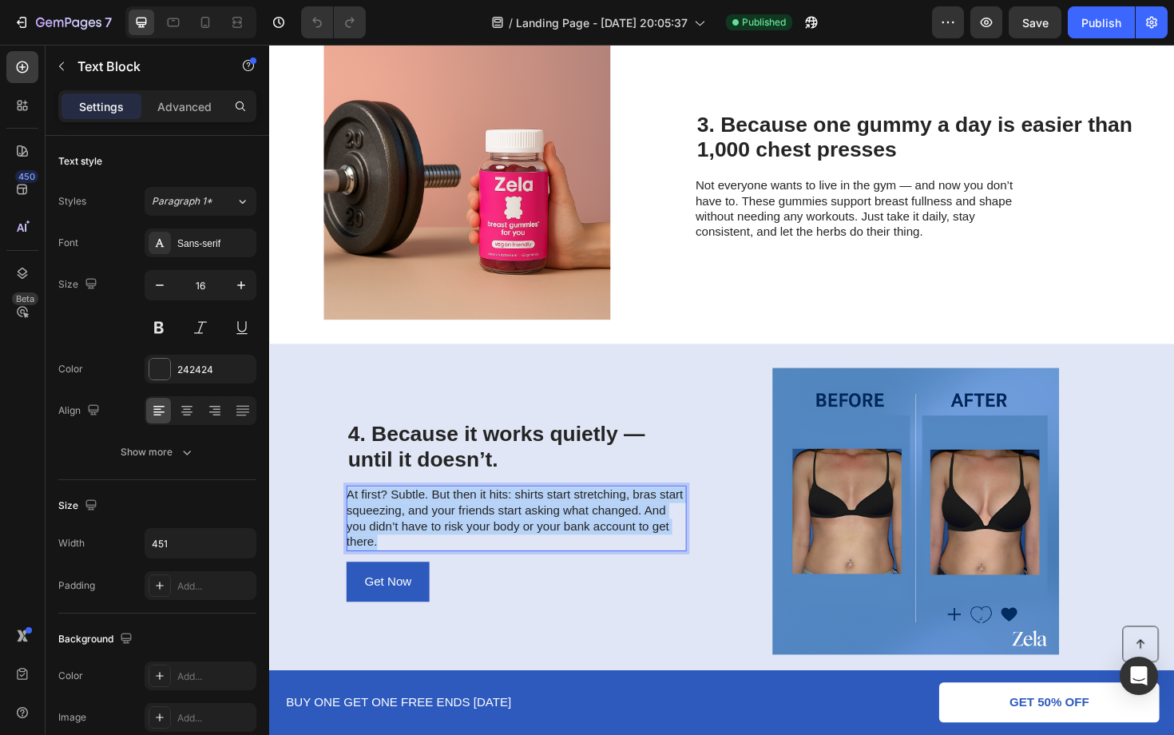
click at [447, 539] on p "At first? Subtle. But then it hits: shirts start stretching, bras start squeezi…" at bounding box center [530, 547] width 359 height 66
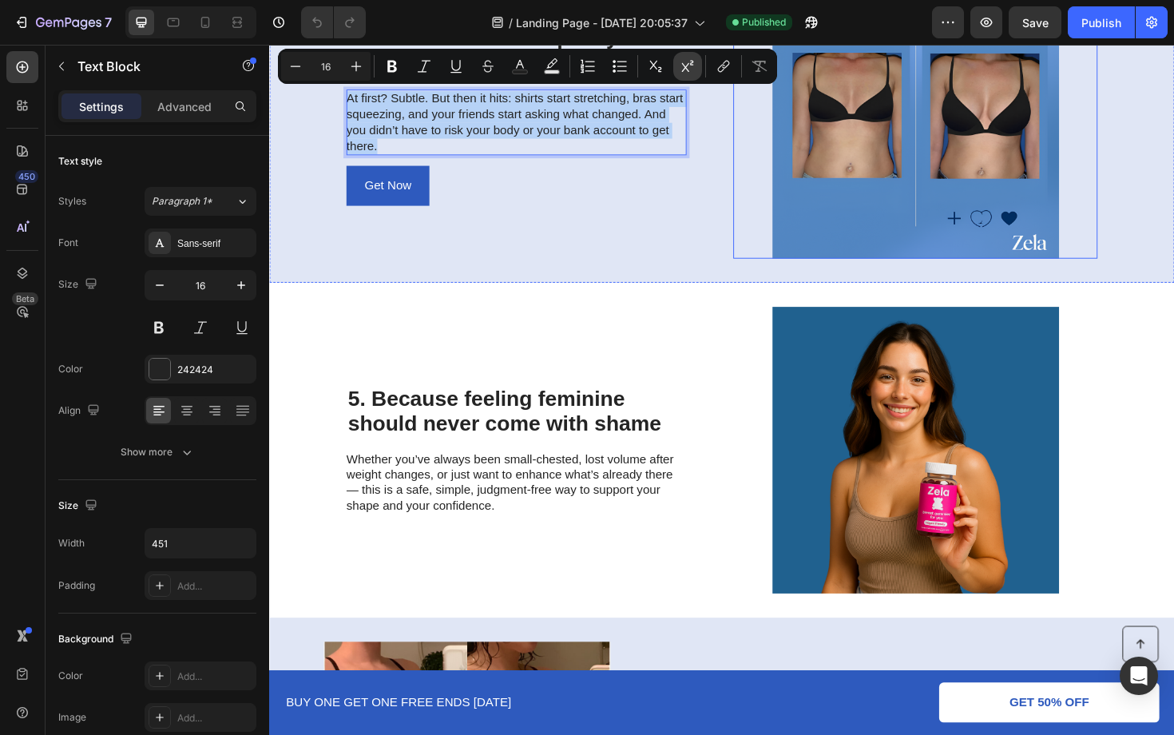
scroll to position [1640, 0]
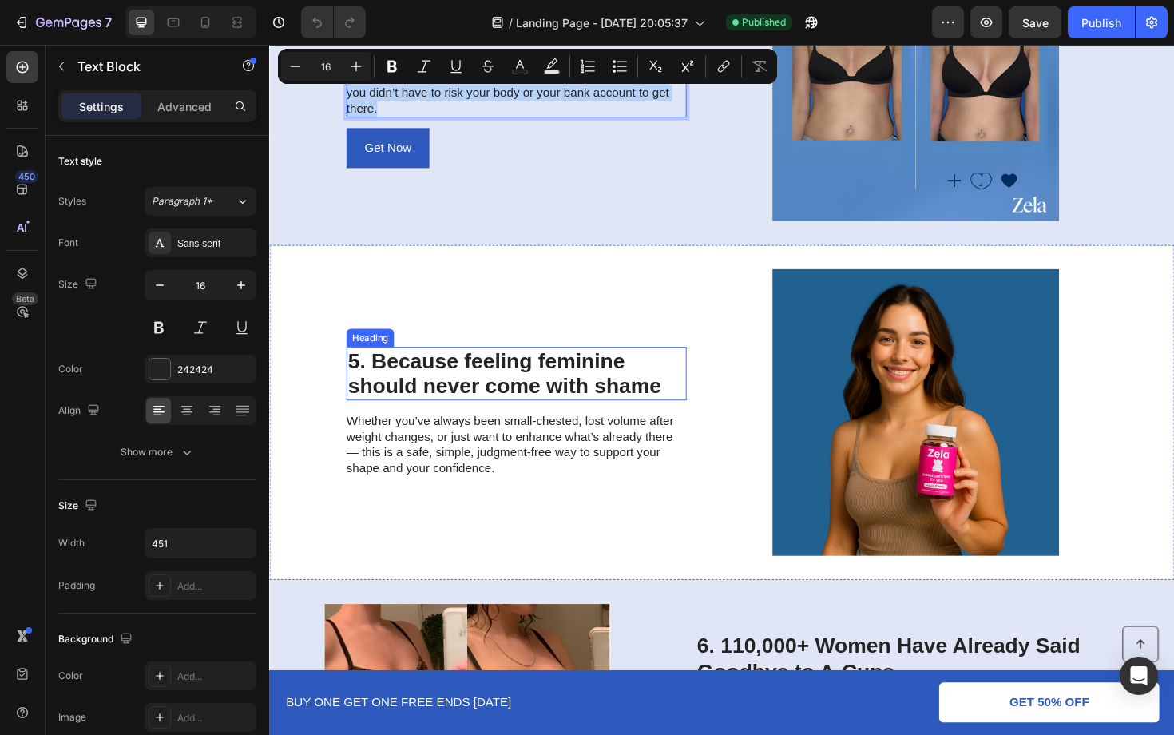
click at [591, 397] on h2 "5. Because feeling feminine should never come with shame" at bounding box center [531, 393] width 360 height 57
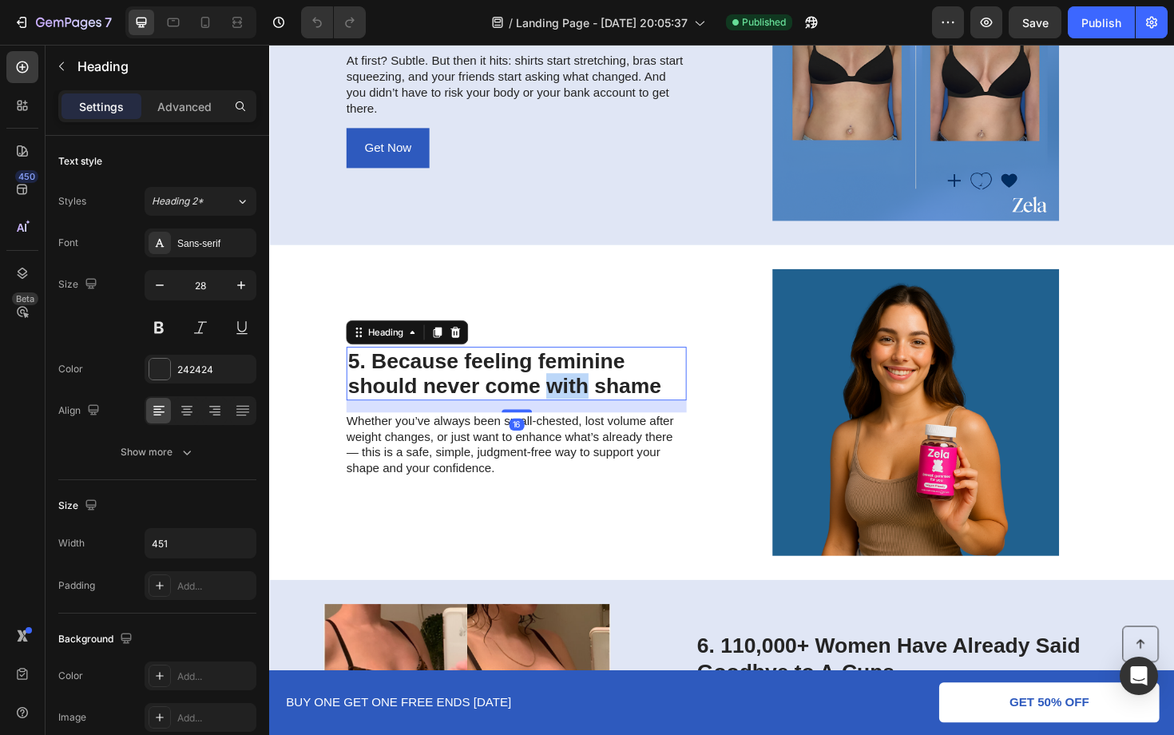
click at [591, 397] on h2 "5. Because feeling feminine should never come with shame" at bounding box center [531, 393] width 360 height 57
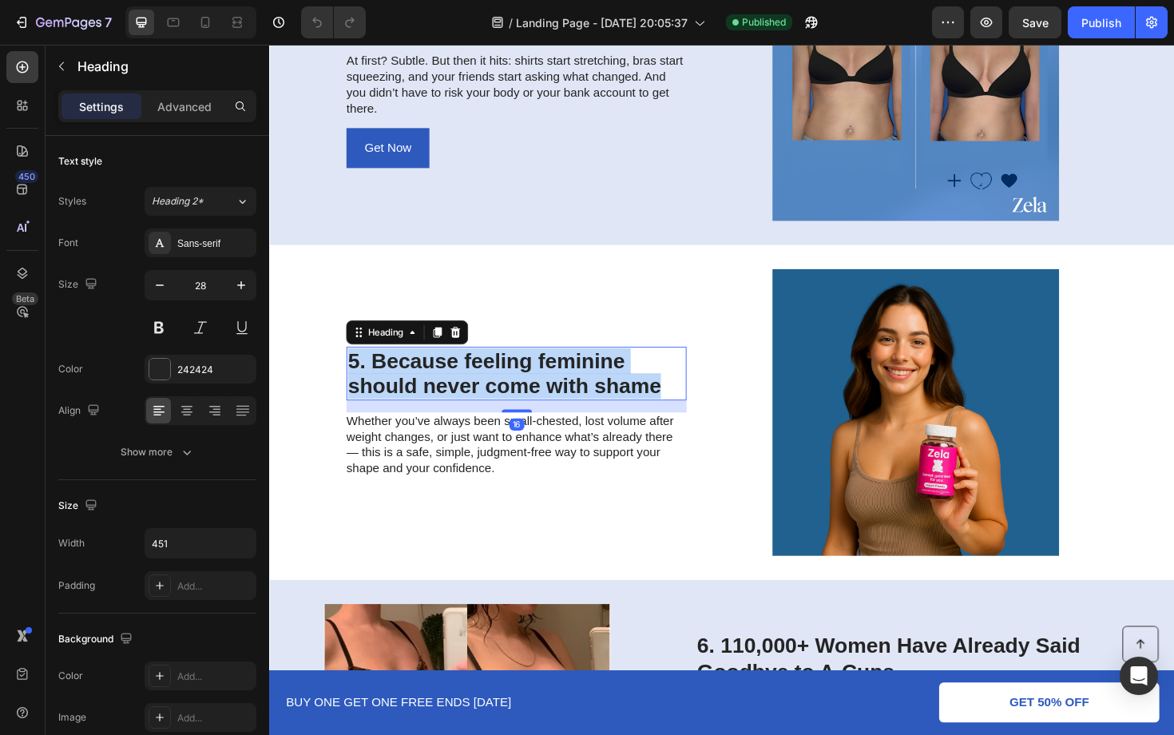
click at [591, 397] on p "5. Because feeling feminine should never come with shame" at bounding box center [530, 394] width 357 height 54
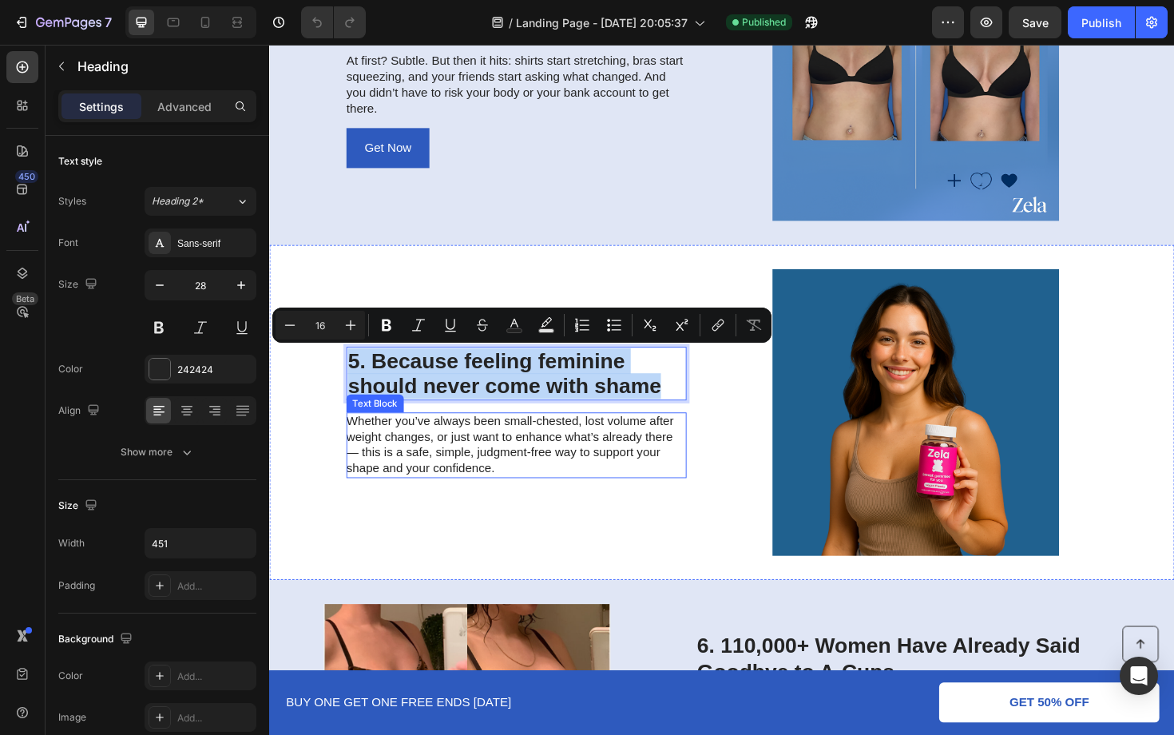
click at [486, 461] on p "Whether you’ve always been small-chested, lost volume after weight changes, or …" at bounding box center [530, 469] width 359 height 66
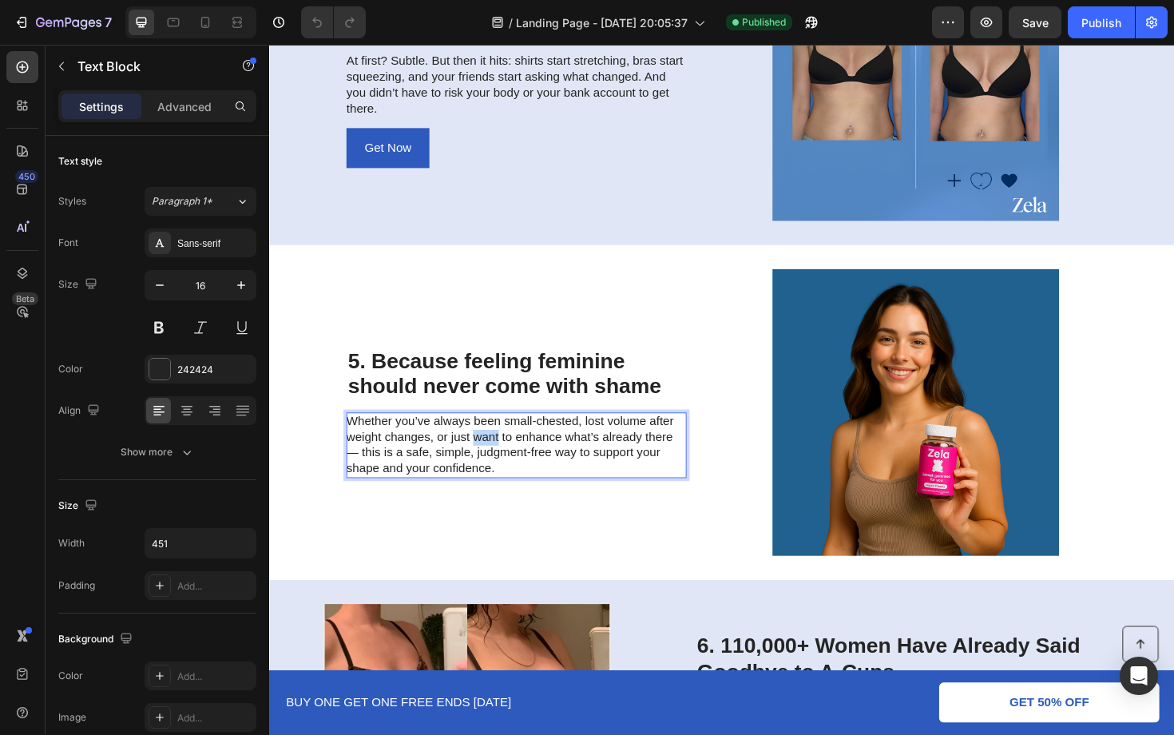
click at [486, 461] on p "Whether you’ve always been small-chested, lost volume after weight changes, or …" at bounding box center [530, 469] width 359 height 66
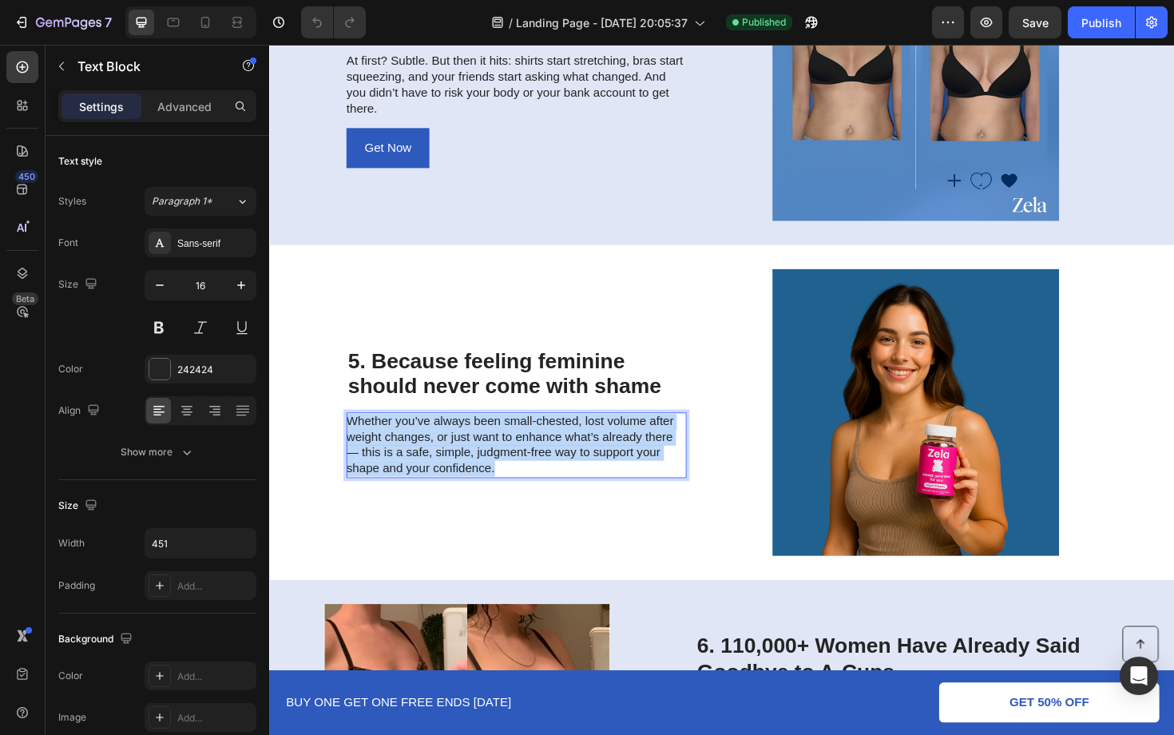
click at [486, 461] on p "Whether you’ve always been small-chested, lost volume after weight changes, or …" at bounding box center [530, 469] width 359 height 66
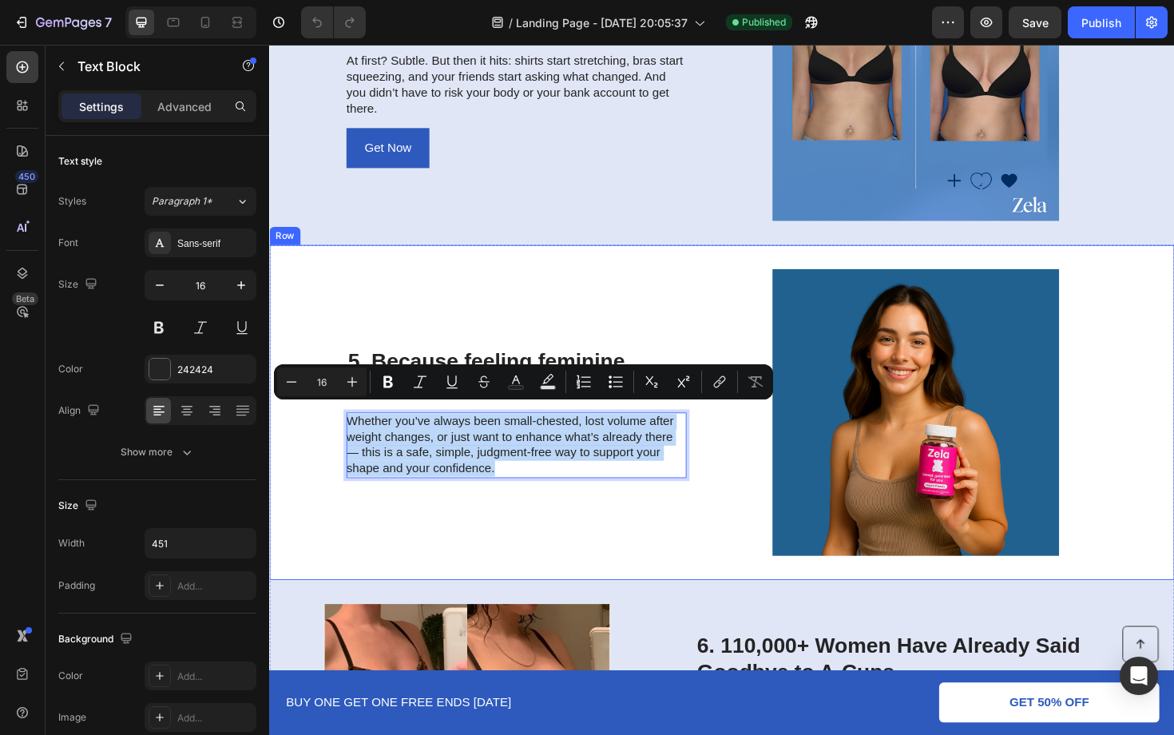
scroll to position [1984, 0]
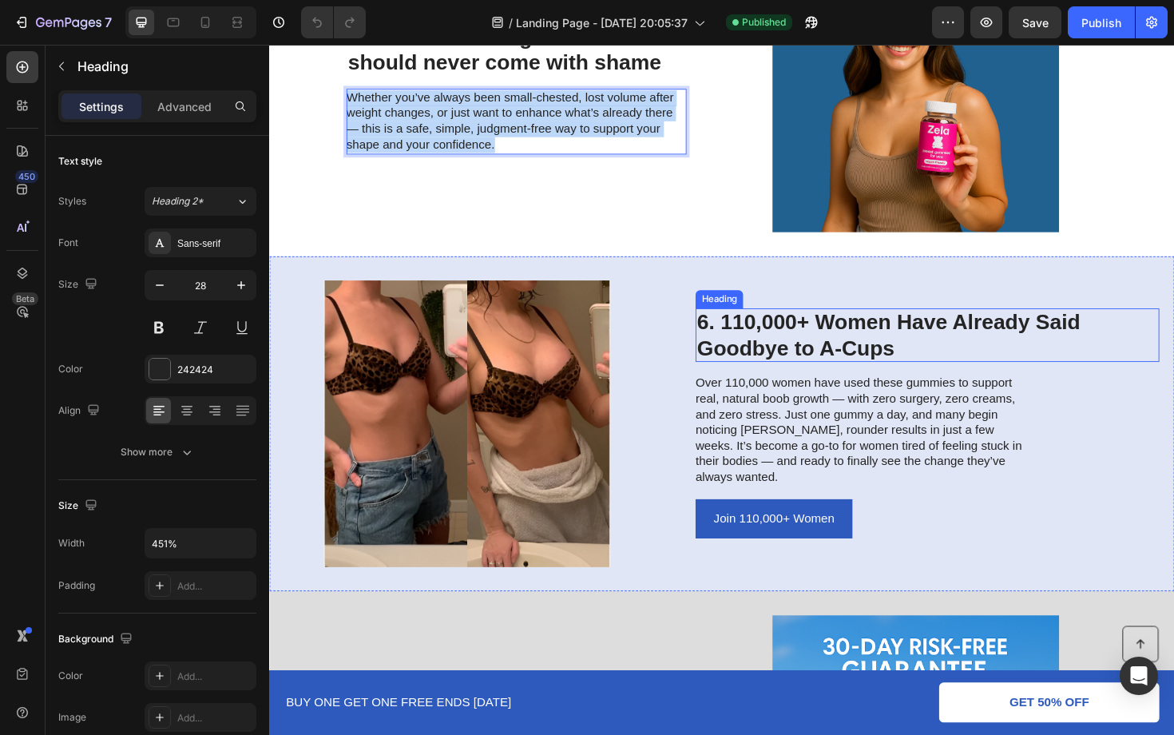
click at [816, 368] on h2 "6. 110,000+ Women Have Already Said Goodbye to A-Cups" at bounding box center [966, 352] width 491 height 57
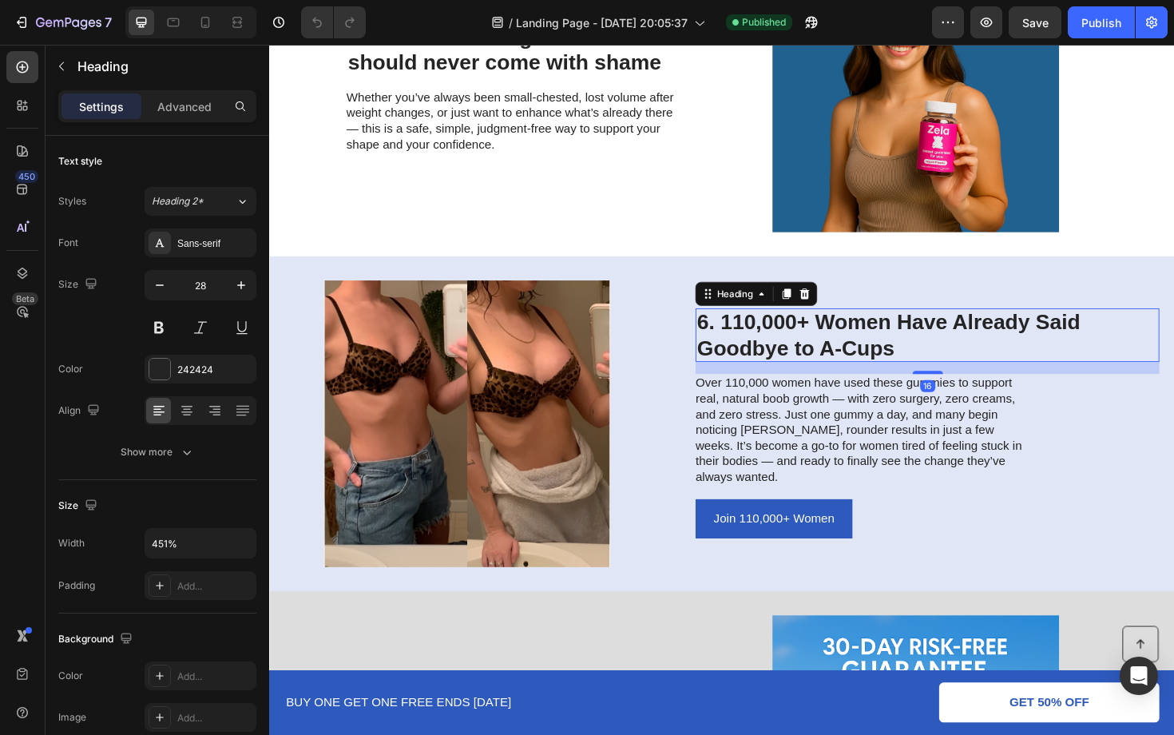
click at [816, 368] on h2 "6. 110,000+ Women Have Already Said Goodbye to A-Cups" at bounding box center [966, 352] width 491 height 57
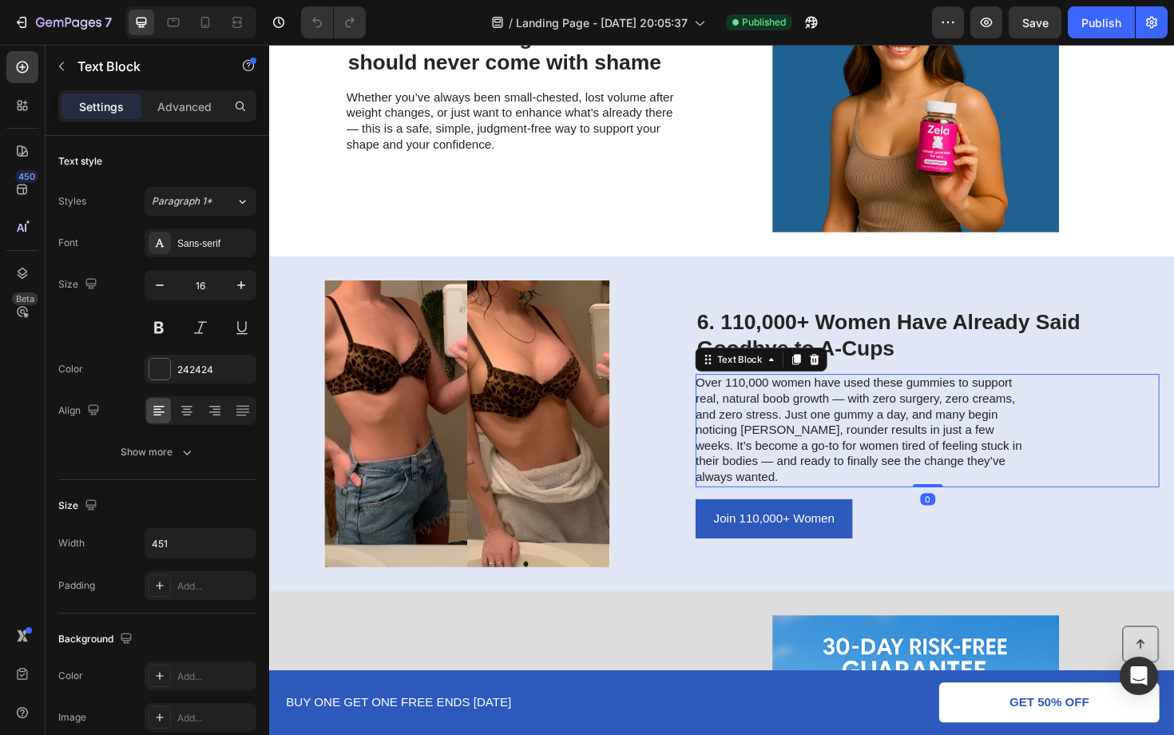
click at [896, 419] on p "Over 110,000 women have used these gummies to support real, natural boob growth…" at bounding box center [900, 453] width 359 height 117
click at [905, 448] on p "Over 110,000 women have used these gummies to support real, natural boob growth…" at bounding box center [900, 453] width 359 height 117
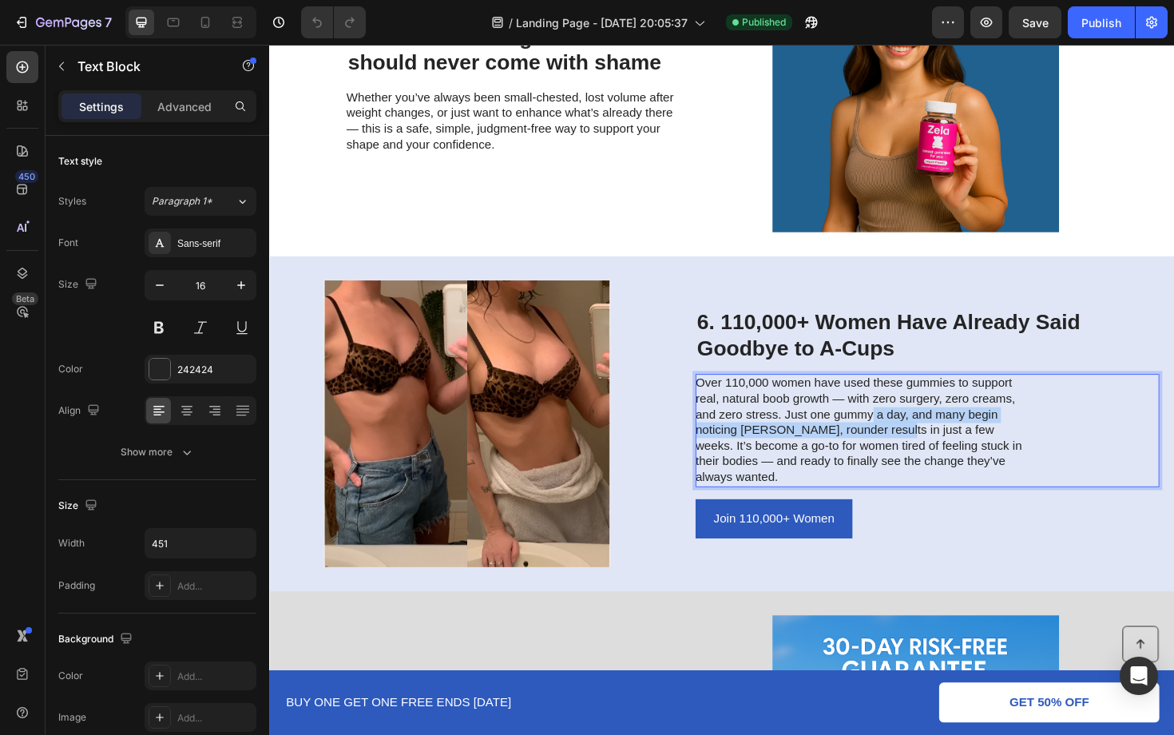
click at [908, 454] on p "Over 110,000 women have used these gummies to support real, natural boob growth…" at bounding box center [900, 453] width 359 height 117
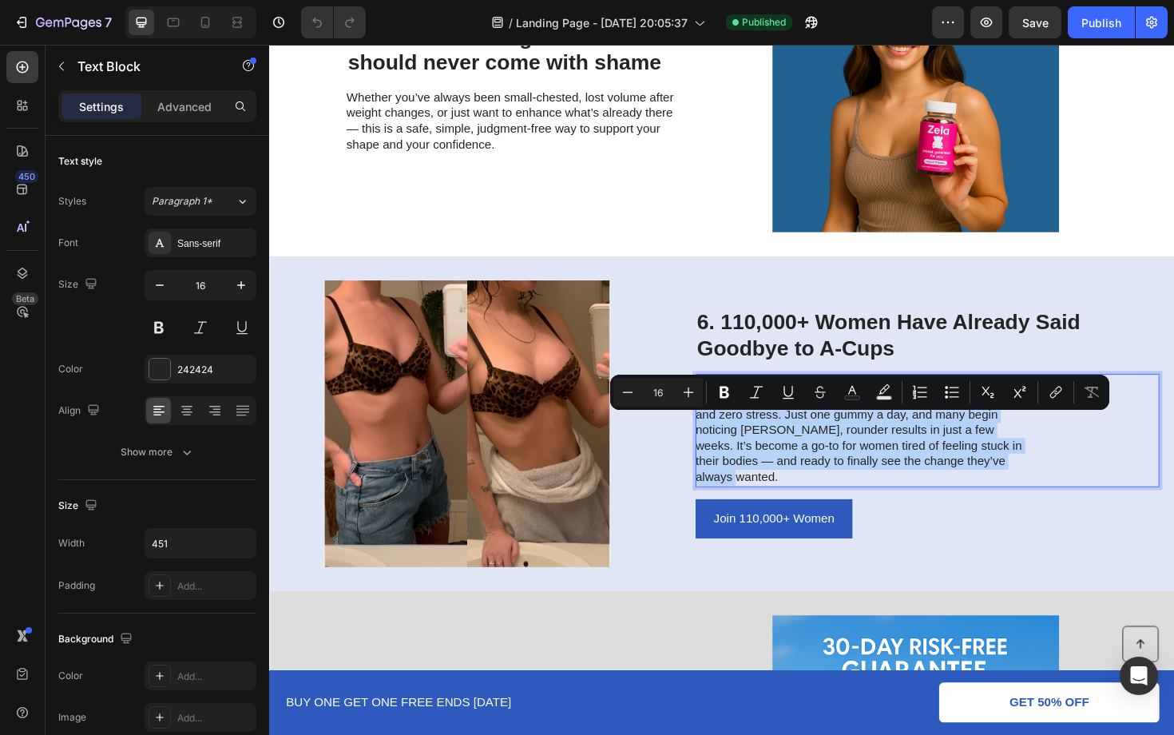
click at [908, 454] on p "Over 110,000 women have used these gummies to support real, natural boob growth…" at bounding box center [900, 453] width 359 height 117
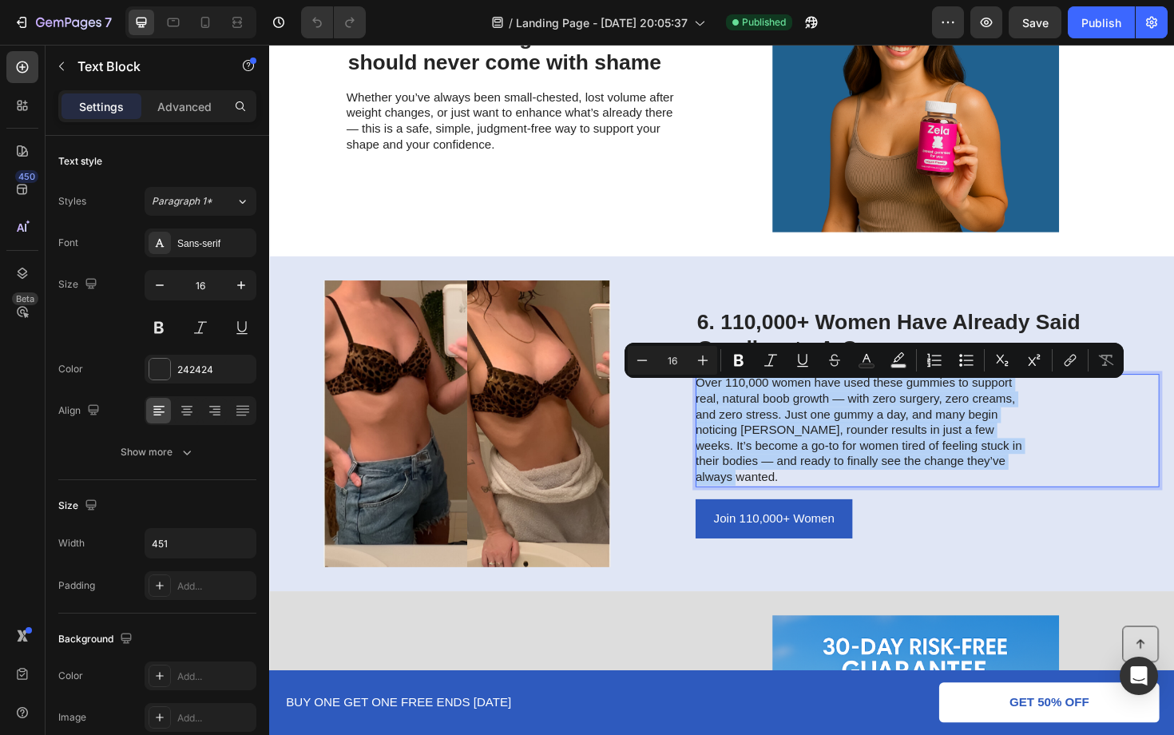
copy p "Over 110,000 women have used these gummies to support real, natural boob growth…"
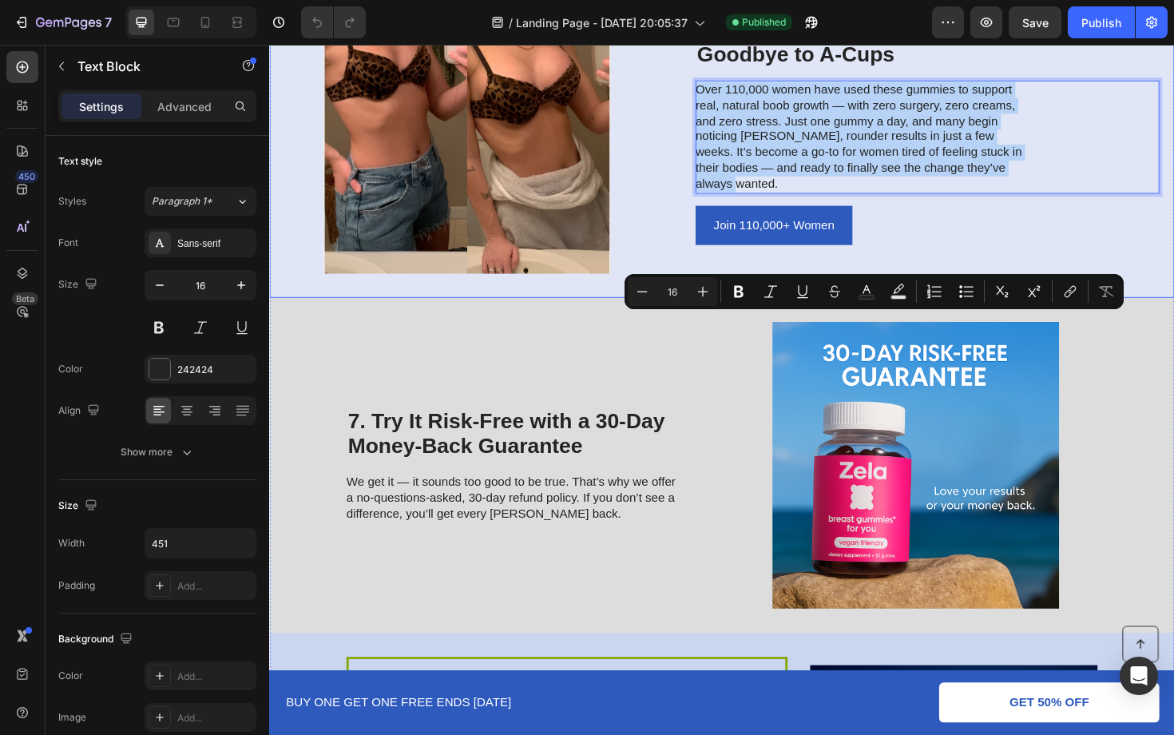
scroll to position [2432, 0]
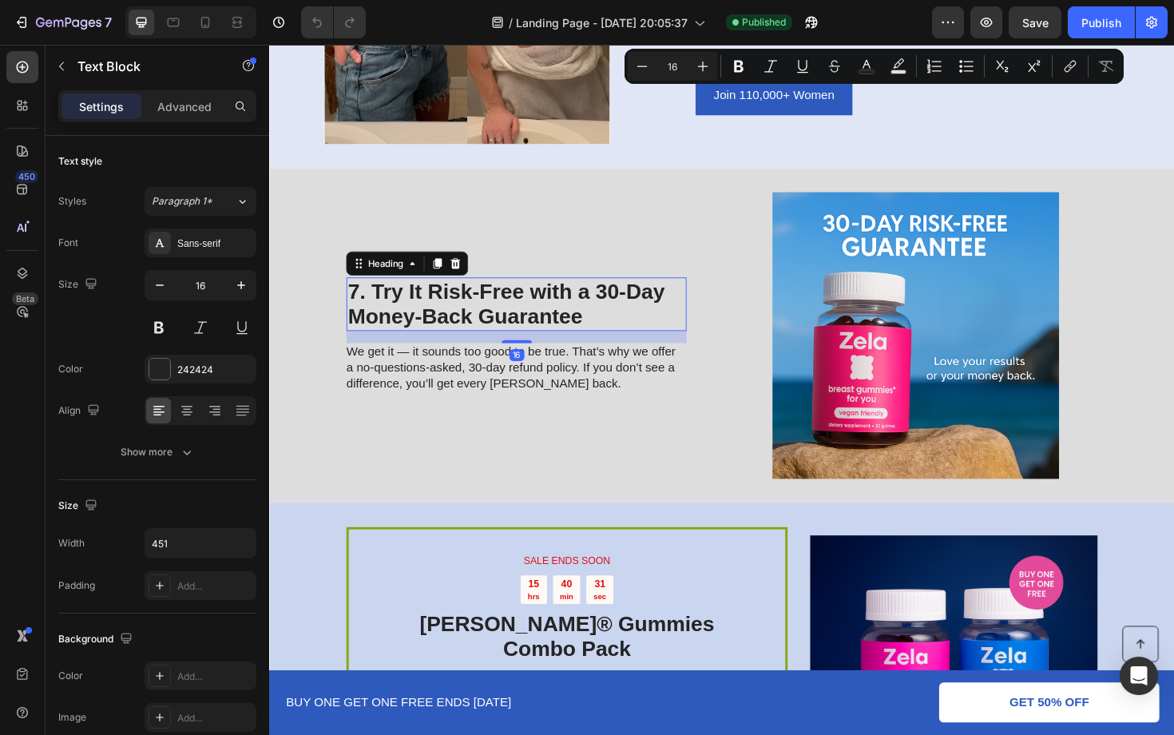
click at [552, 330] on h2 "7. Try It Risk-Free with a 30-Day Money-Back Guarantee" at bounding box center [531, 320] width 360 height 57
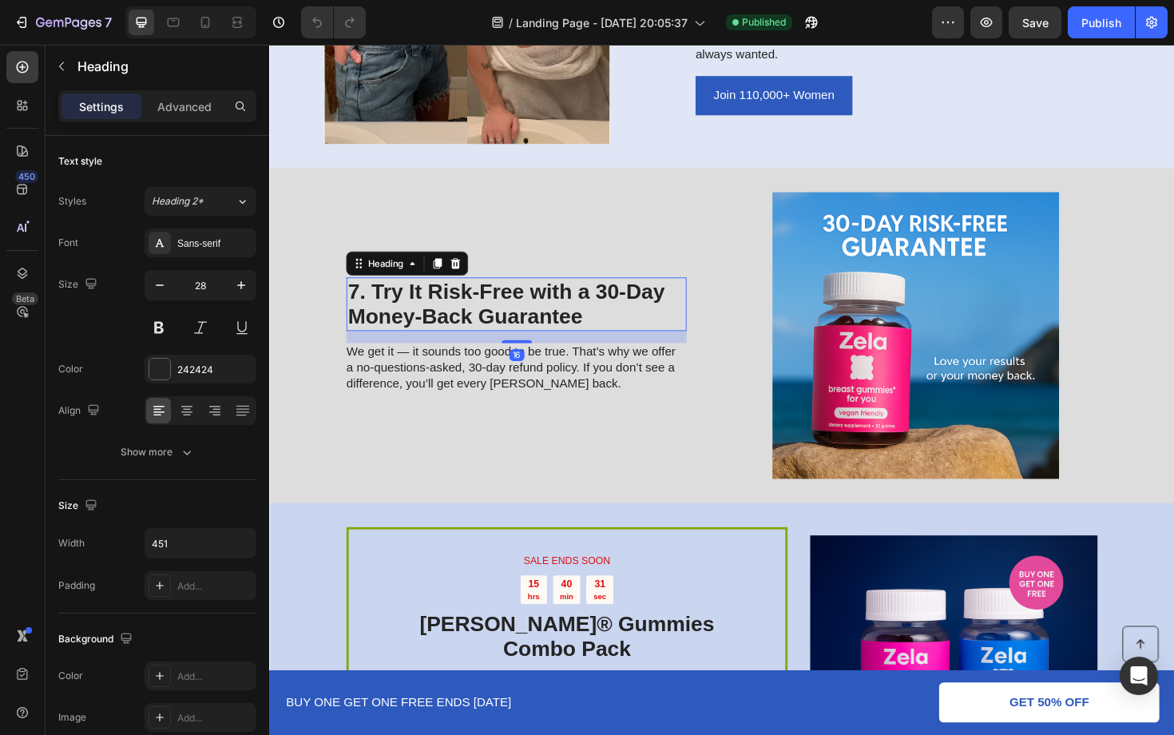
click at [552, 330] on h2 "7. Try It Risk-Free with a 30-Day Money-Back Guarantee" at bounding box center [531, 320] width 360 height 57
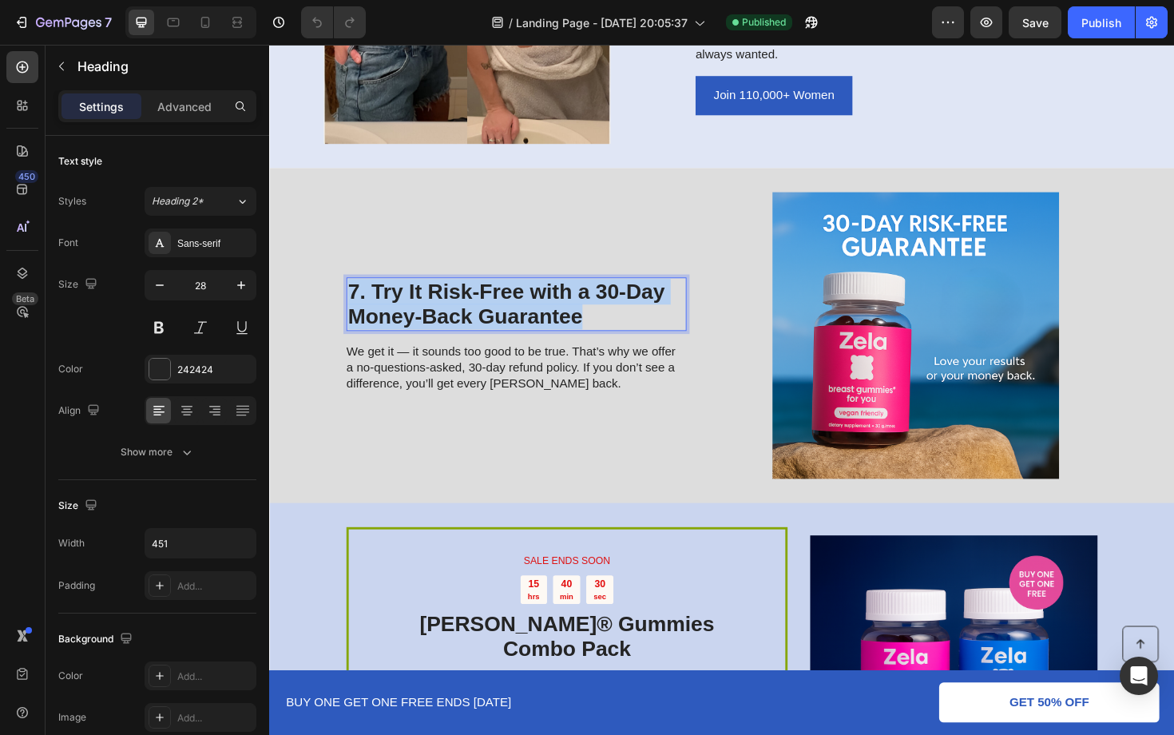
click at [552, 330] on p "7. Try It Risk-Free with a 30-Day Money-Back Guarantee" at bounding box center [530, 320] width 357 height 54
click at [548, 388] on p "We get it — it sounds too good to be true. That’s why we offer a no-questions-a…" at bounding box center [530, 388] width 359 height 50
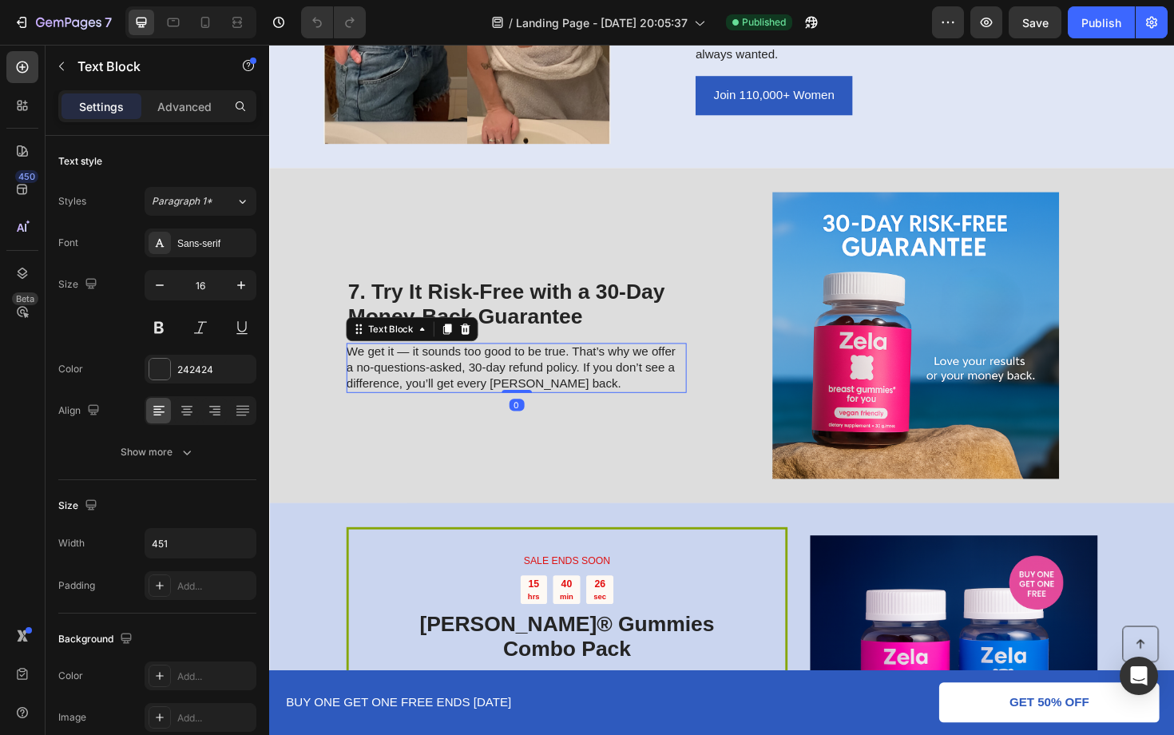
click at [548, 388] on p "We get it — it sounds too good to be true. That’s why we offer a no-questions-a…" at bounding box center [530, 388] width 359 height 50
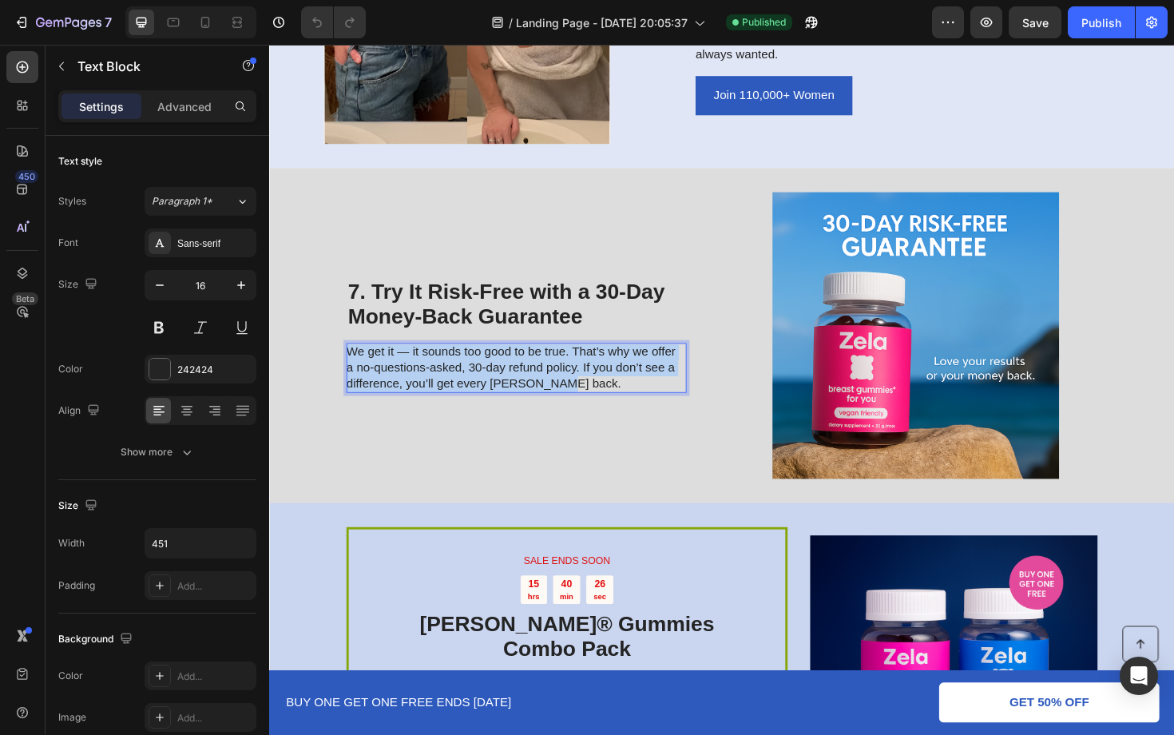
click at [548, 388] on p "We get it — it sounds too good to be true. That’s why we offer a no-questions-a…" at bounding box center [530, 388] width 359 height 50
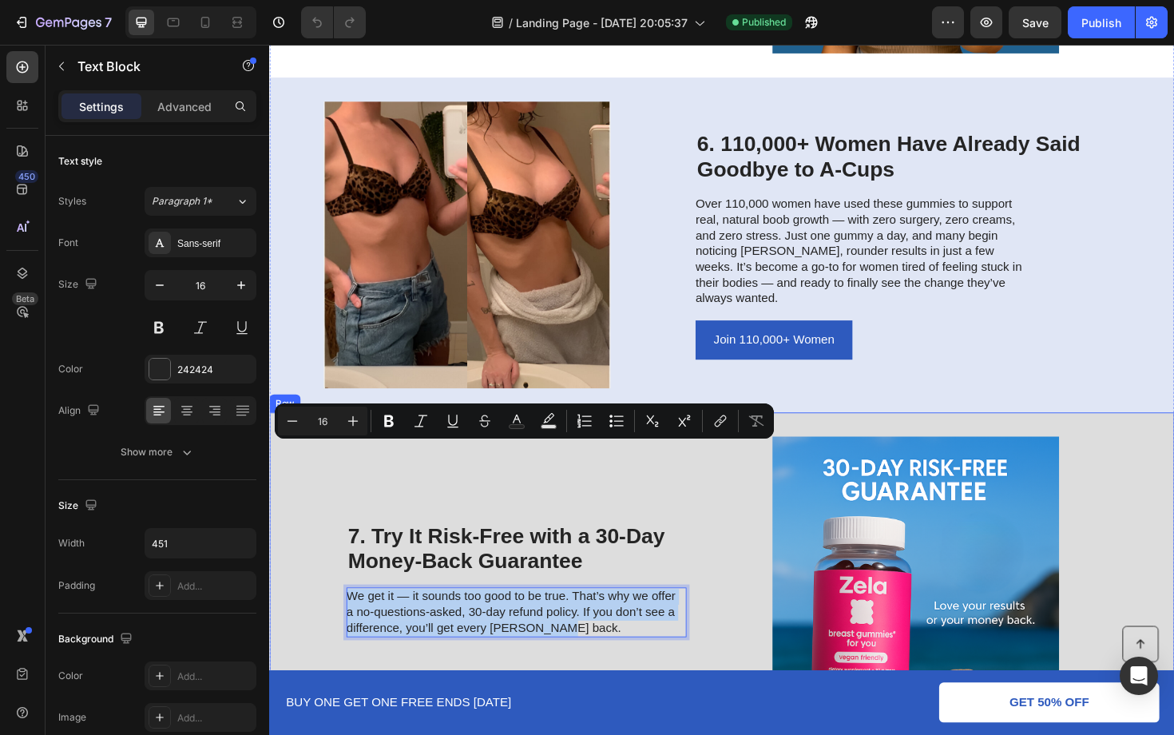
scroll to position [2116, 0]
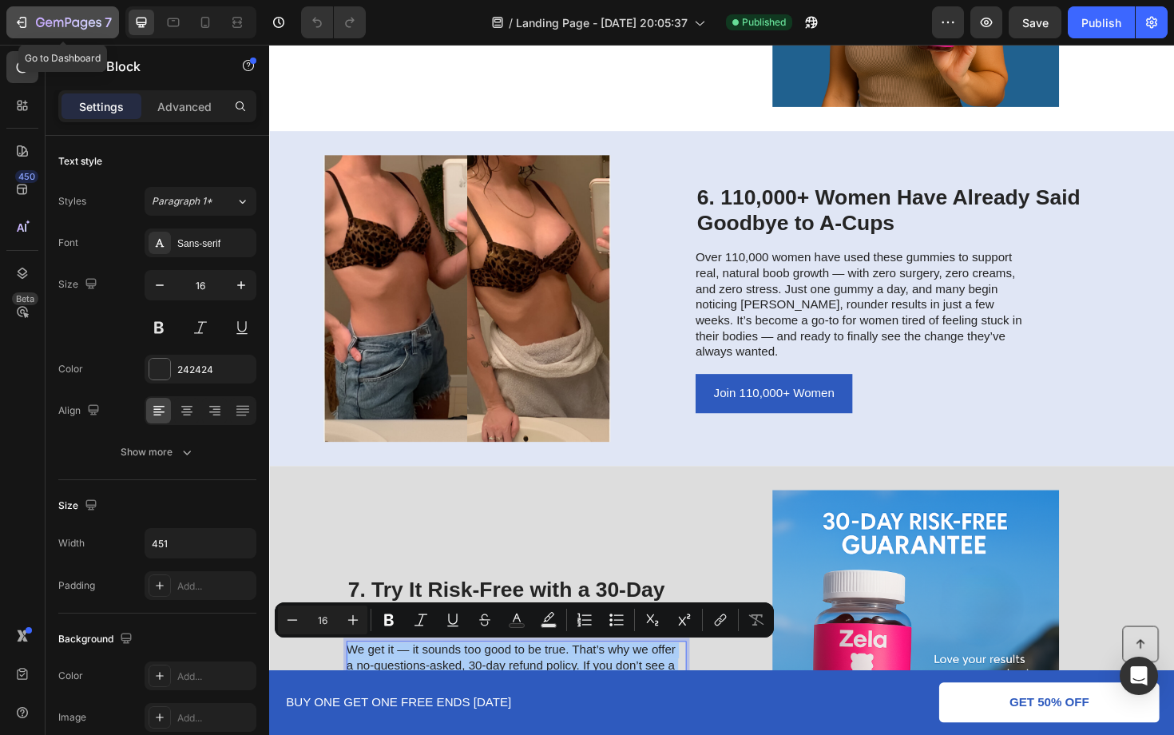
click at [54, 20] on icon "button" at bounding box center [59, 23] width 10 height 7
